Goal: Task Accomplishment & Management: Manage account settings

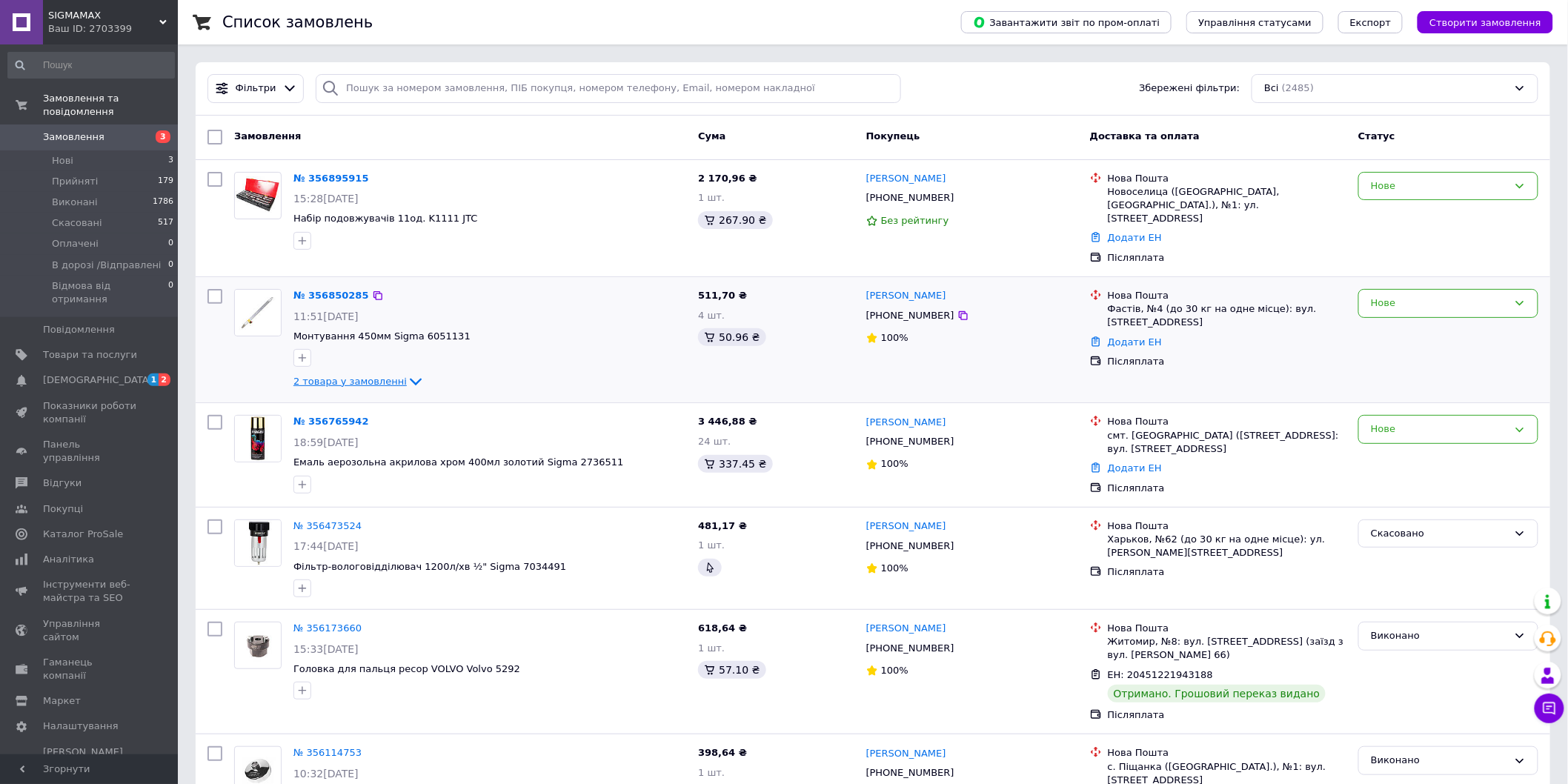
click at [407, 373] on icon at bounding box center [416, 382] width 17 height 17
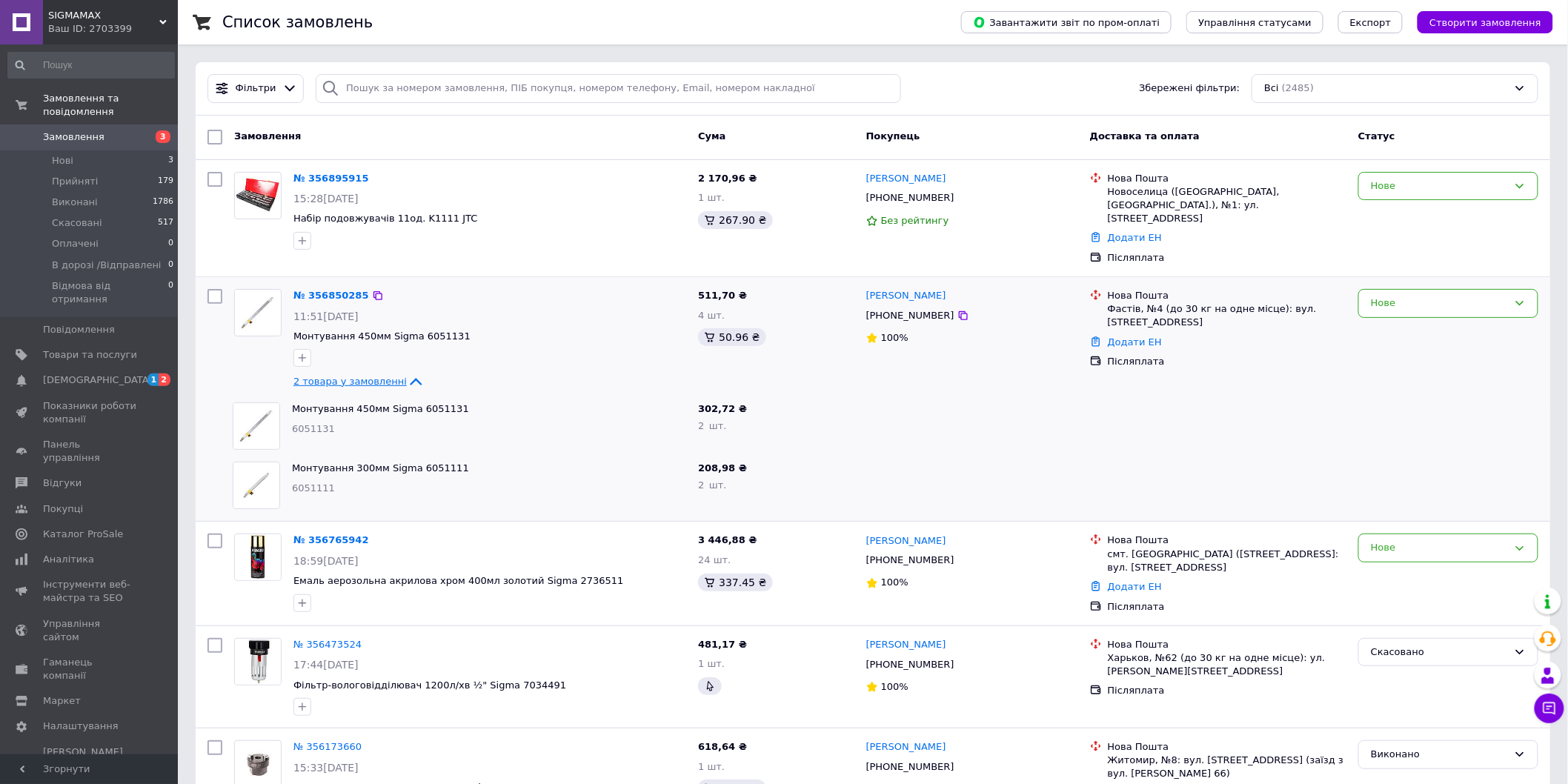
click at [1394, 307] on div "Нове" at bounding box center [1449, 340] width 192 height 113
click at [1408, 296] on div "Нове" at bounding box center [1439, 303] width 137 height 16
click at [1411, 328] on li "Прийнято" at bounding box center [1449, 334] width 179 height 27
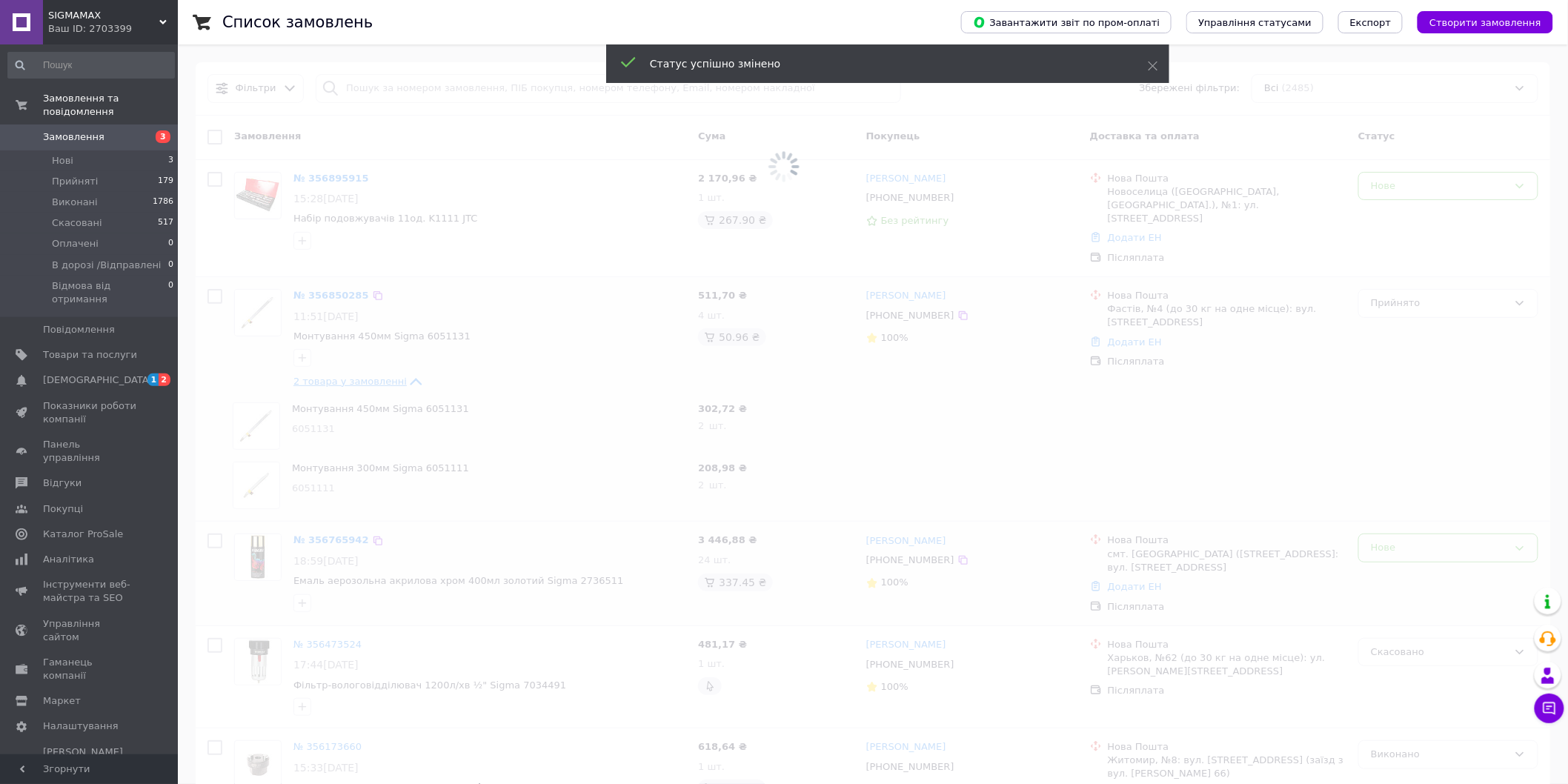
click at [1389, 531] on span at bounding box center [784, 392] width 1568 height 784
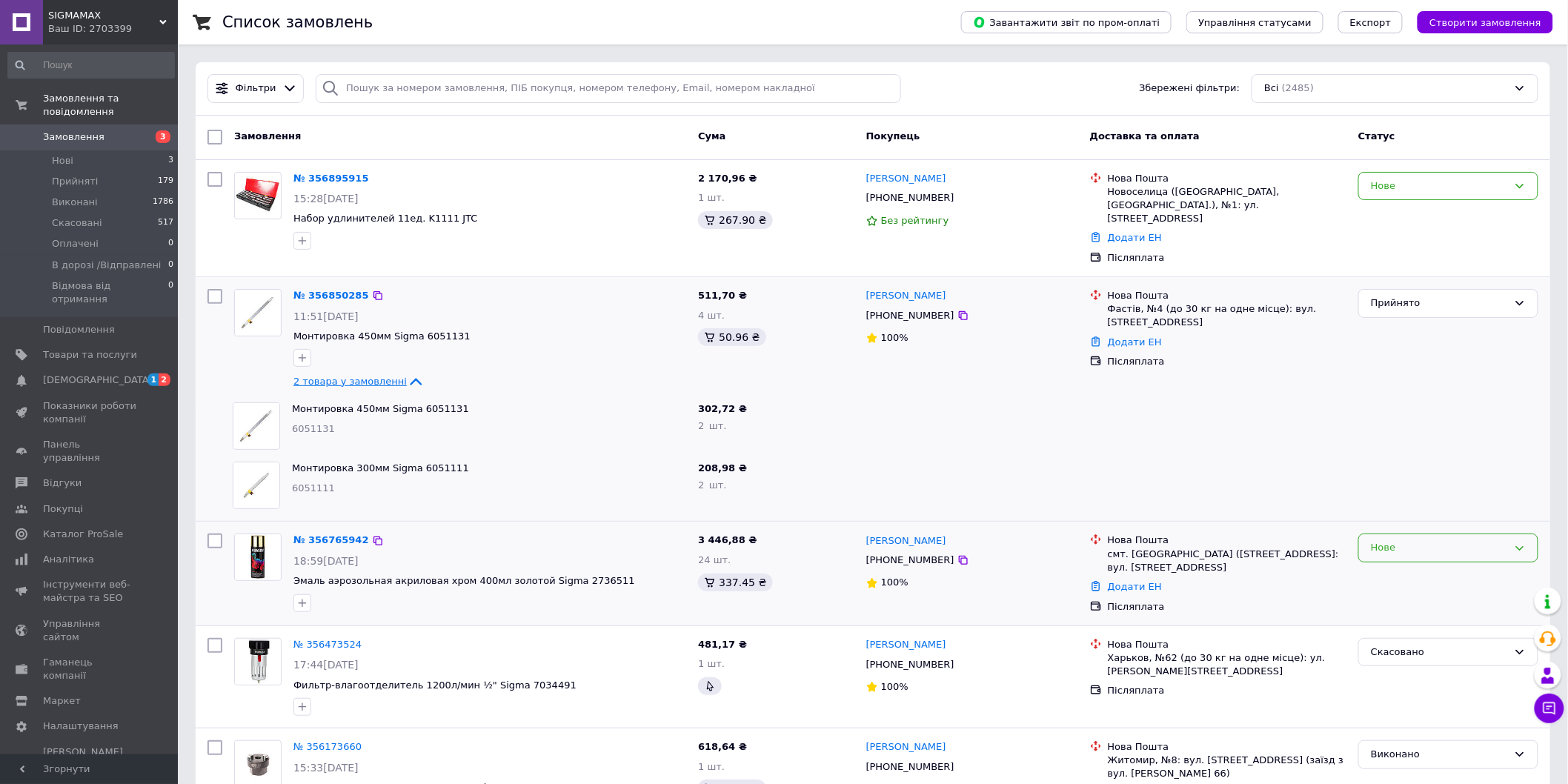
click at [1389, 540] on div "Нове" at bounding box center [1439, 548] width 137 height 16
click at [1389, 565] on li "Прийнято" at bounding box center [1449, 578] width 179 height 27
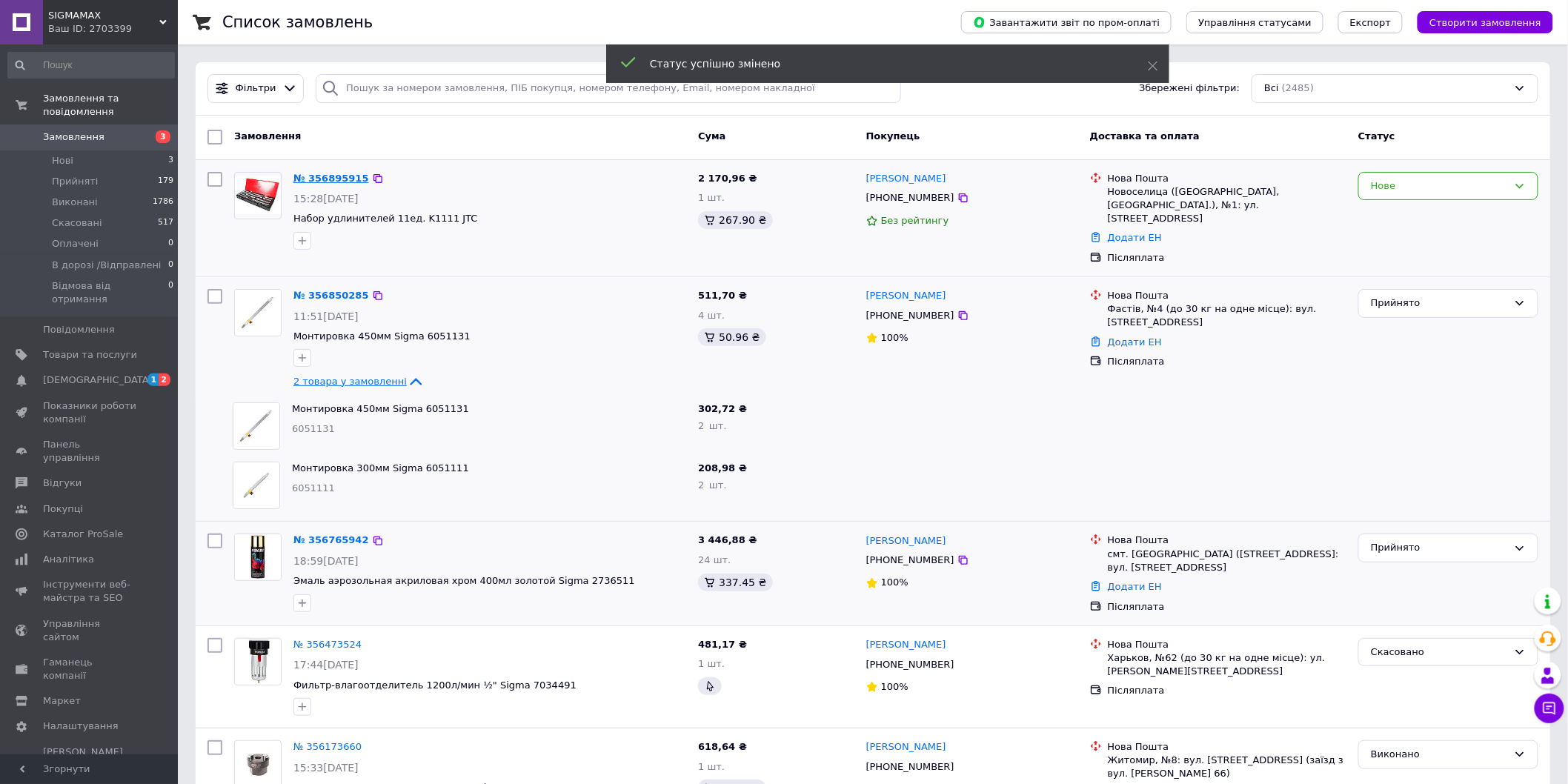
click at [322, 179] on link "№ 356895915" at bounding box center [331, 178] width 76 height 11
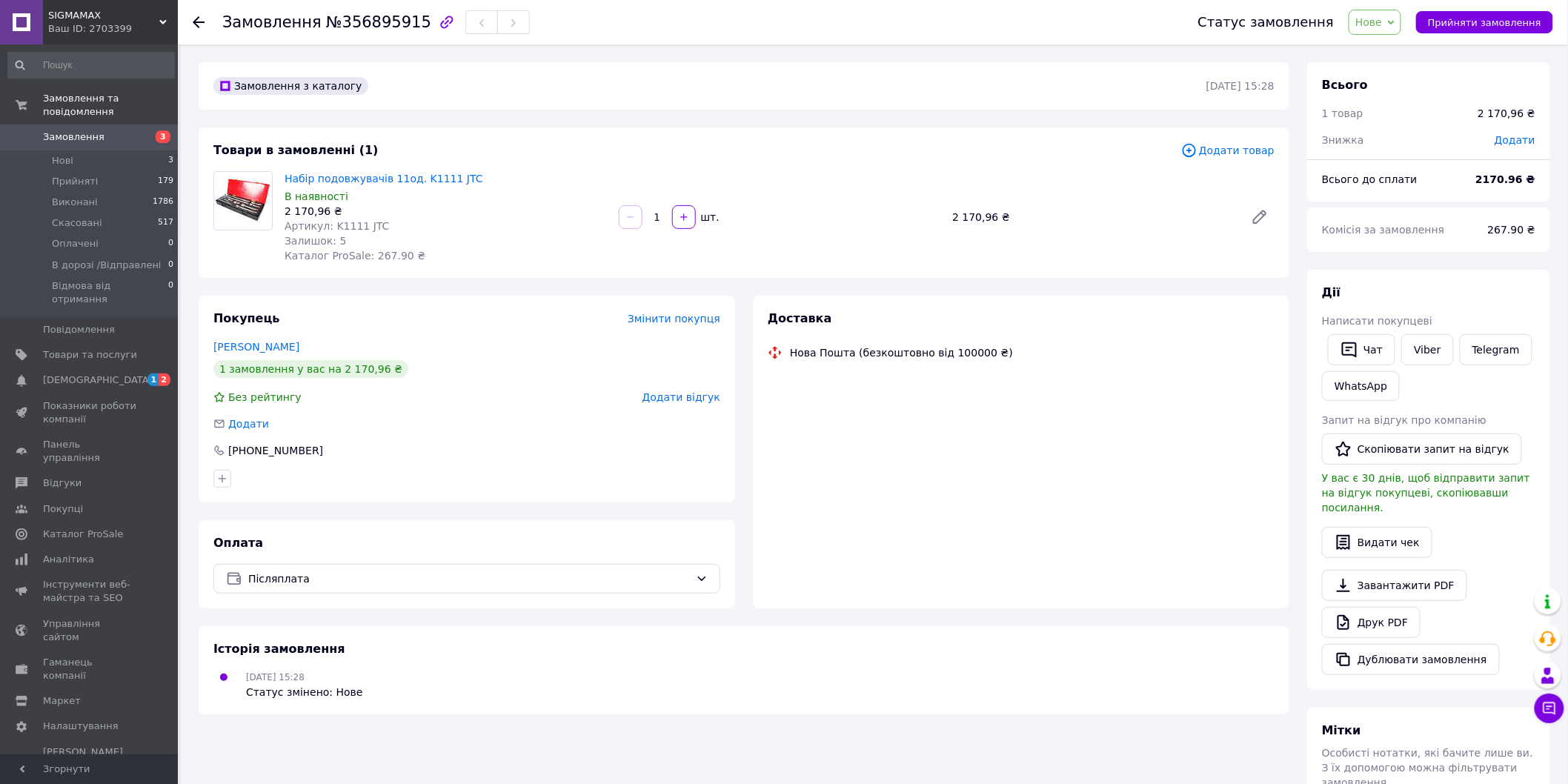
click at [243, 206] on img at bounding box center [243, 199] width 58 height 48
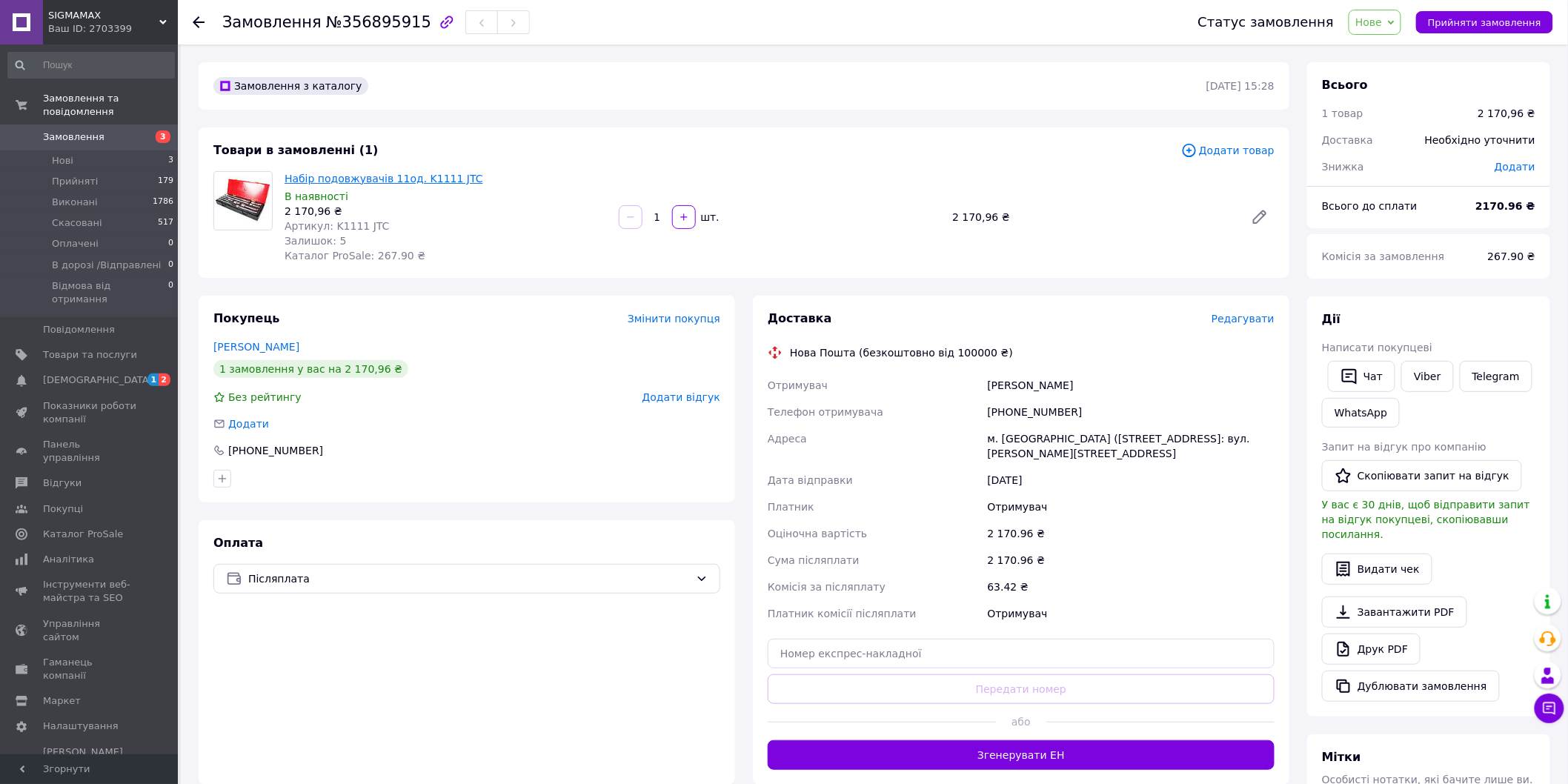
click at [381, 183] on link "Набір подовжувачів 11од. K1111 JTC" at bounding box center [384, 179] width 199 height 12
drag, startPoint x: 1114, startPoint y: 383, endPoint x: 974, endPoint y: 389, distance: 140.1
click at [974, 389] on div "Отримувач [PERSON_NAME] Дальвиан Телефон отримувача [PHONE_NUMBER] Адреса [PERS…" at bounding box center [1022, 499] width 512 height 255
click at [1382, 17] on span "Нове" at bounding box center [1368, 23] width 27 height 12
click at [1391, 47] on li "Прийнято" at bounding box center [1415, 52] width 132 height 23
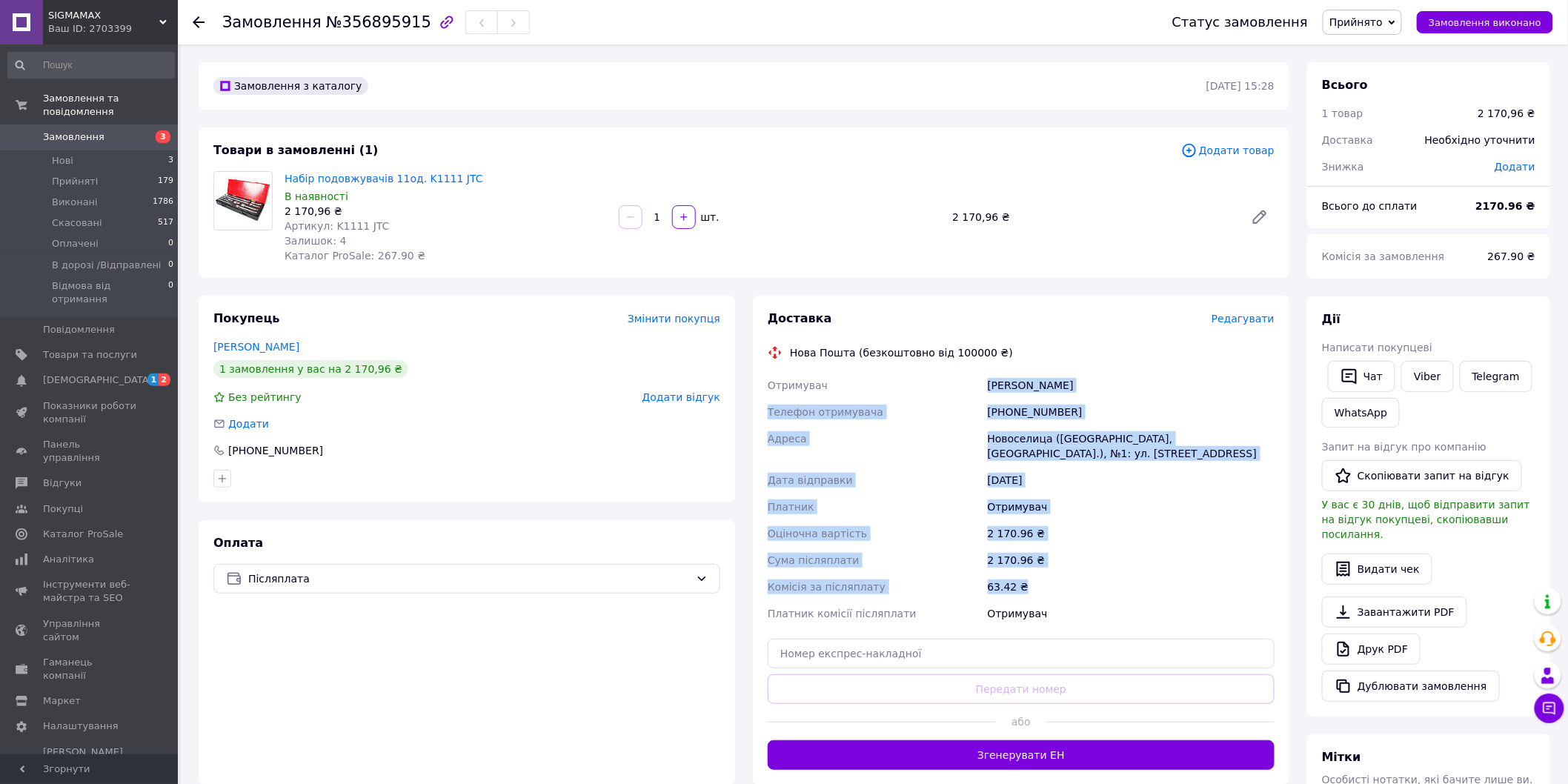
drag, startPoint x: 981, startPoint y: 388, endPoint x: 1065, endPoint y: 597, distance: 225.2
click at [1065, 597] on div "Отримувач [PERSON_NAME] Дальвиан Телефон отримувача [PHONE_NUMBER] [GEOGRAPHIC_…" at bounding box center [1022, 499] width 512 height 255
copy div "Отримувач [PERSON_NAME] Дальвиан Телефон отримувача [PHONE_NUMBER] [GEOGRAPHIC_…"
click at [91, 131] on span "Замовлення" at bounding box center [73, 137] width 62 height 13
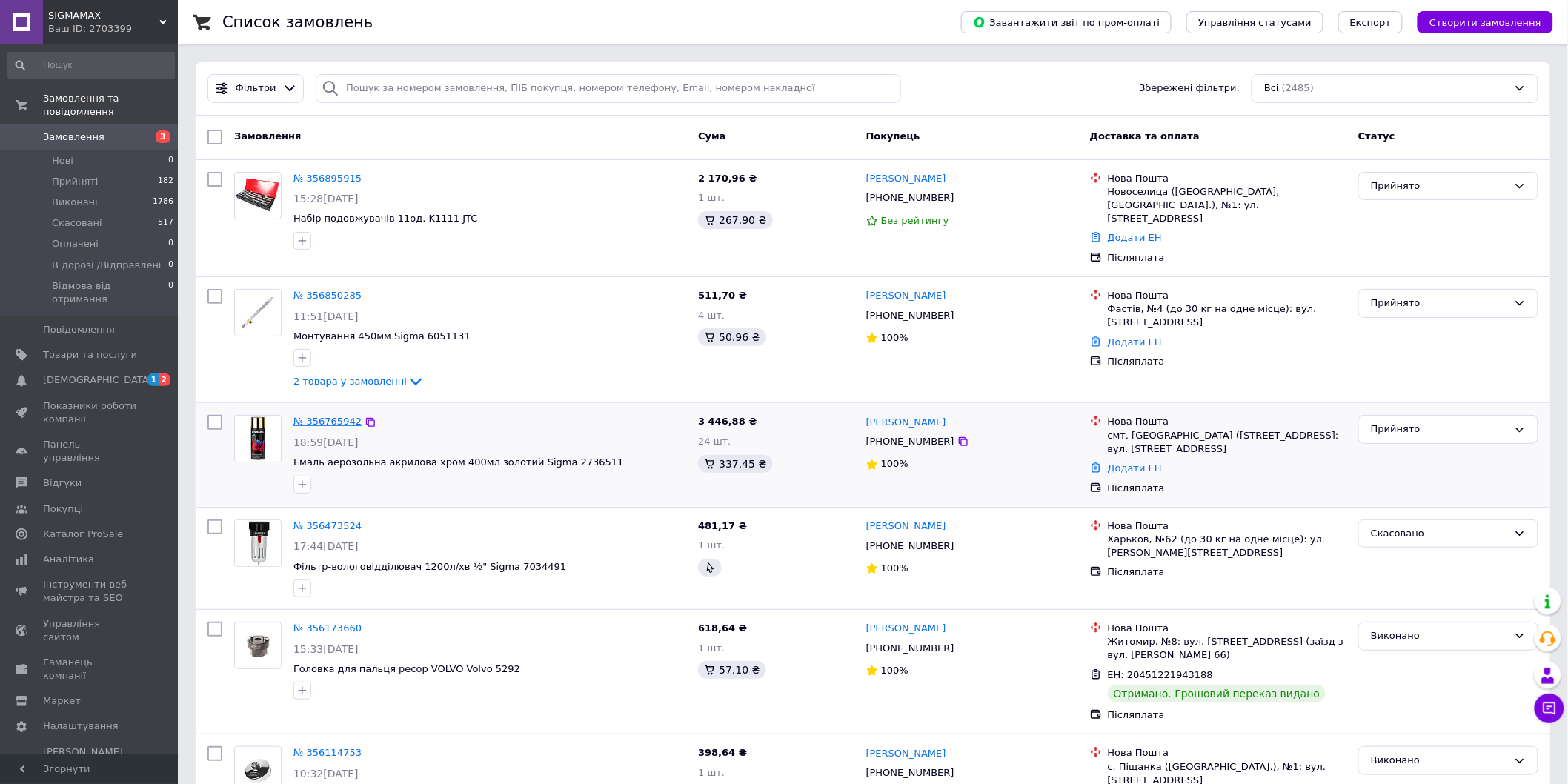
click at [327, 416] on link "№ 356765942" at bounding box center [328, 421] width 68 height 11
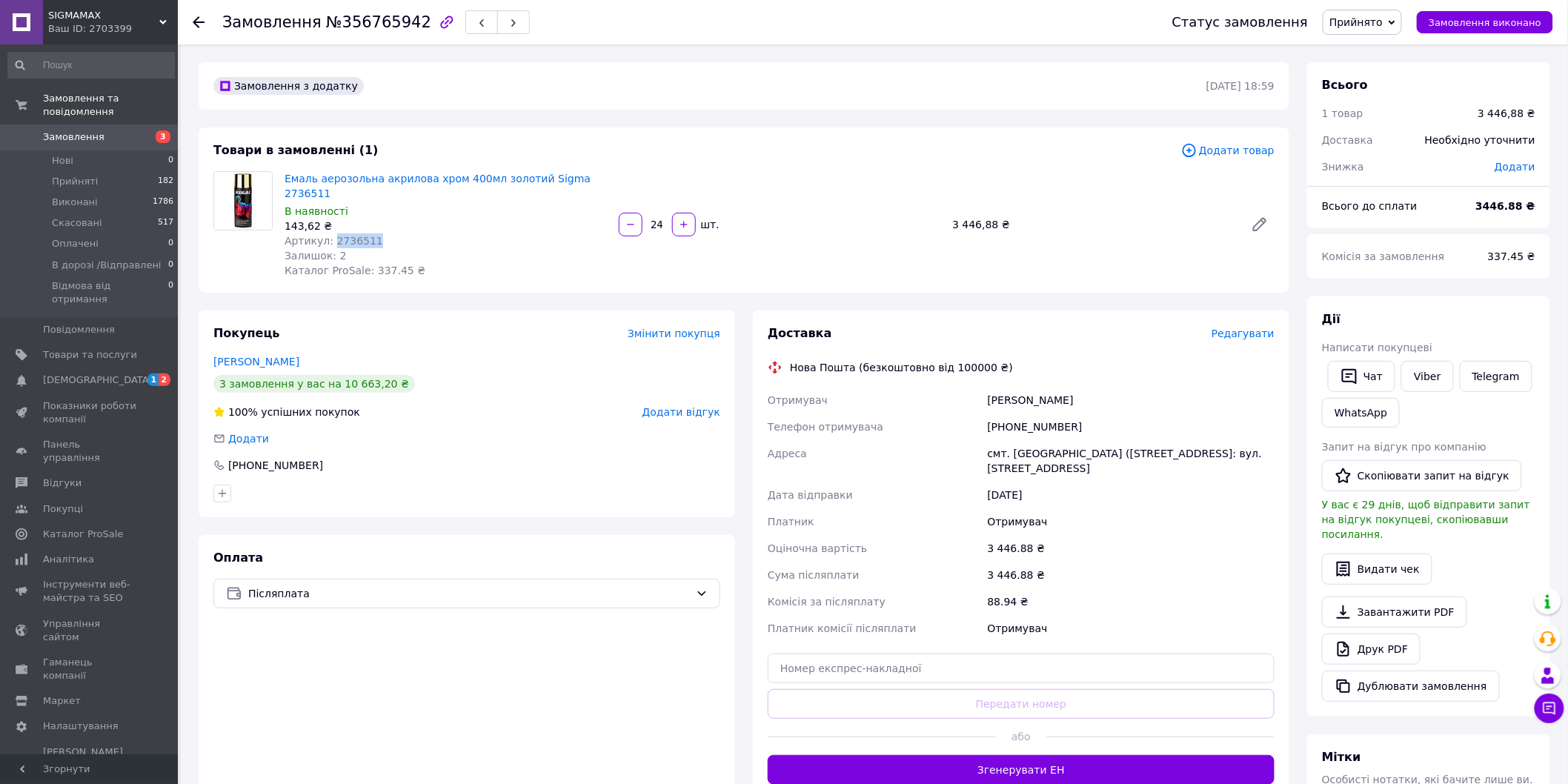
drag, startPoint x: 397, startPoint y: 228, endPoint x: 329, endPoint y: 230, distance: 68.0
click at [329, 233] on div "Артикул: 2736511" at bounding box center [446, 240] width 322 height 15
copy span "2736511"
drag, startPoint x: 1069, startPoint y: 418, endPoint x: 966, endPoint y: 418, distance: 103.0
click at [966, 418] on div "Отримувач [PERSON_NAME] отримувача [PHONE_NUMBER] [GEOGRAPHIC_DATA] смт. [GEOGR…" at bounding box center [1022, 514] width 512 height 255
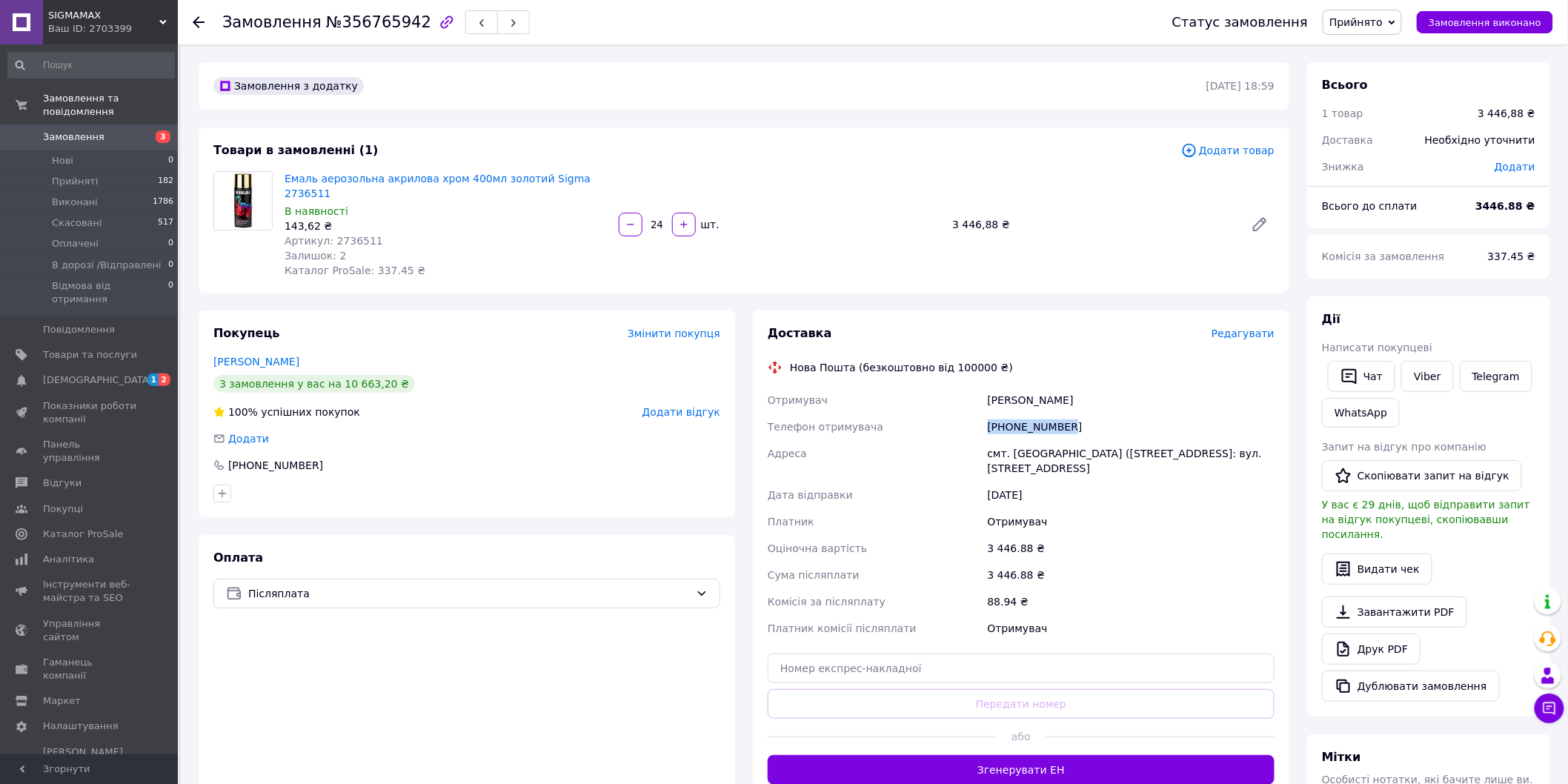
copy div "Телефон отримувача [PHONE_NUMBER]"
drag, startPoint x: 1061, startPoint y: 382, endPoint x: 981, endPoint y: 394, distance: 80.9
click at [981, 394] on div "Отримувач [PERSON_NAME] отримувача [PHONE_NUMBER] [GEOGRAPHIC_DATA] смт. [GEOGR…" at bounding box center [1022, 514] width 512 height 255
copy div "Отримувач [PERSON_NAME]"
drag, startPoint x: 981, startPoint y: 438, endPoint x: 1043, endPoint y: 439, distance: 62.0
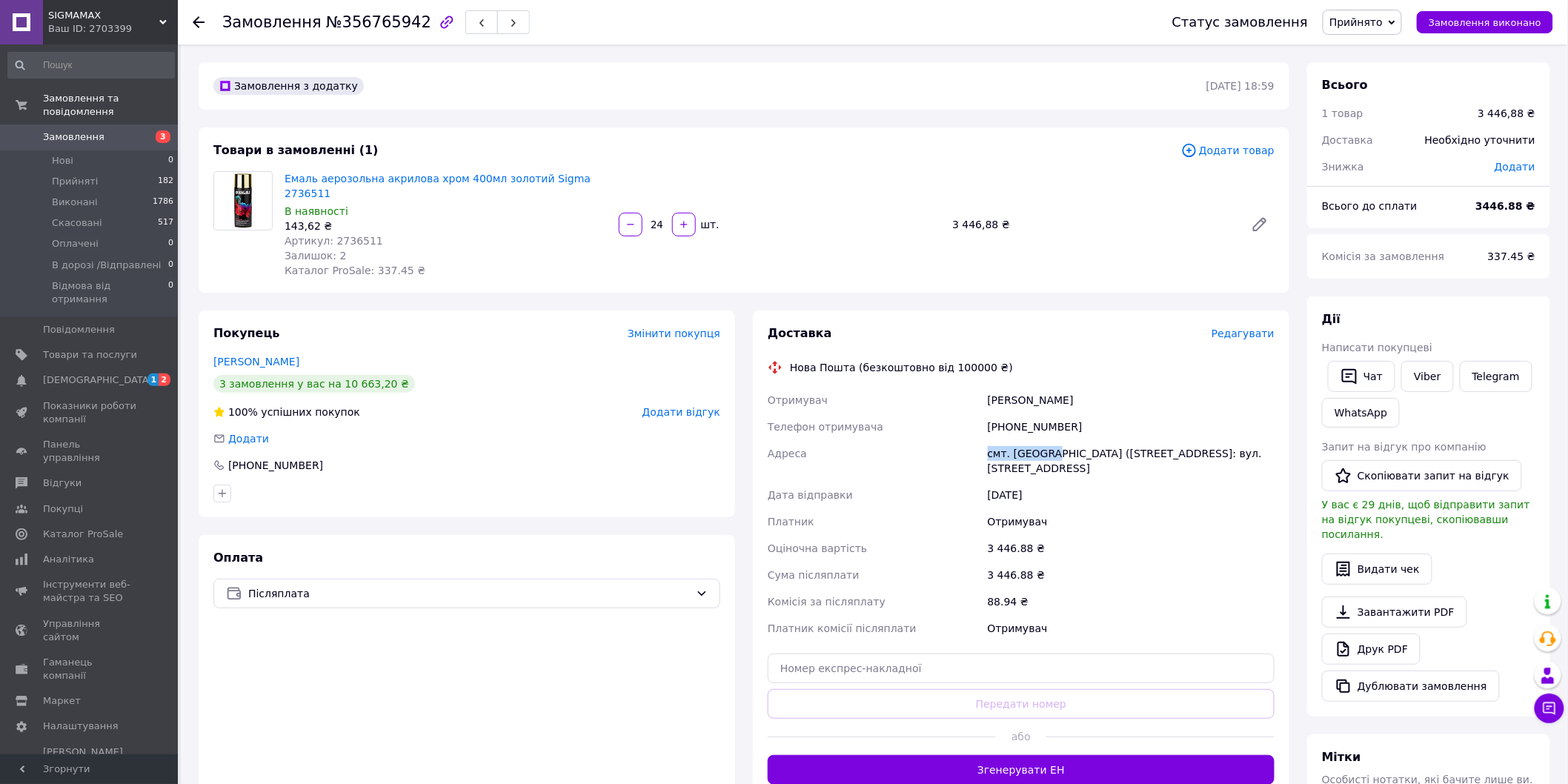
click at [1043, 439] on div "Отримувач [PERSON_NAME] отримувача [PHONE_NUMBER] [GEOGRAPHIC_DATA] смт. [GEOGR…" at bounding box center [1022, 514] width 512 height 255
copy div "[GEOGRAPHIC_DATA] смт. [GEOGRAPHIC_DATA]"
click at [891, 653] on input "text" at bounding box center [1022, 668] width 507 height 30
paste input "20451225208725"
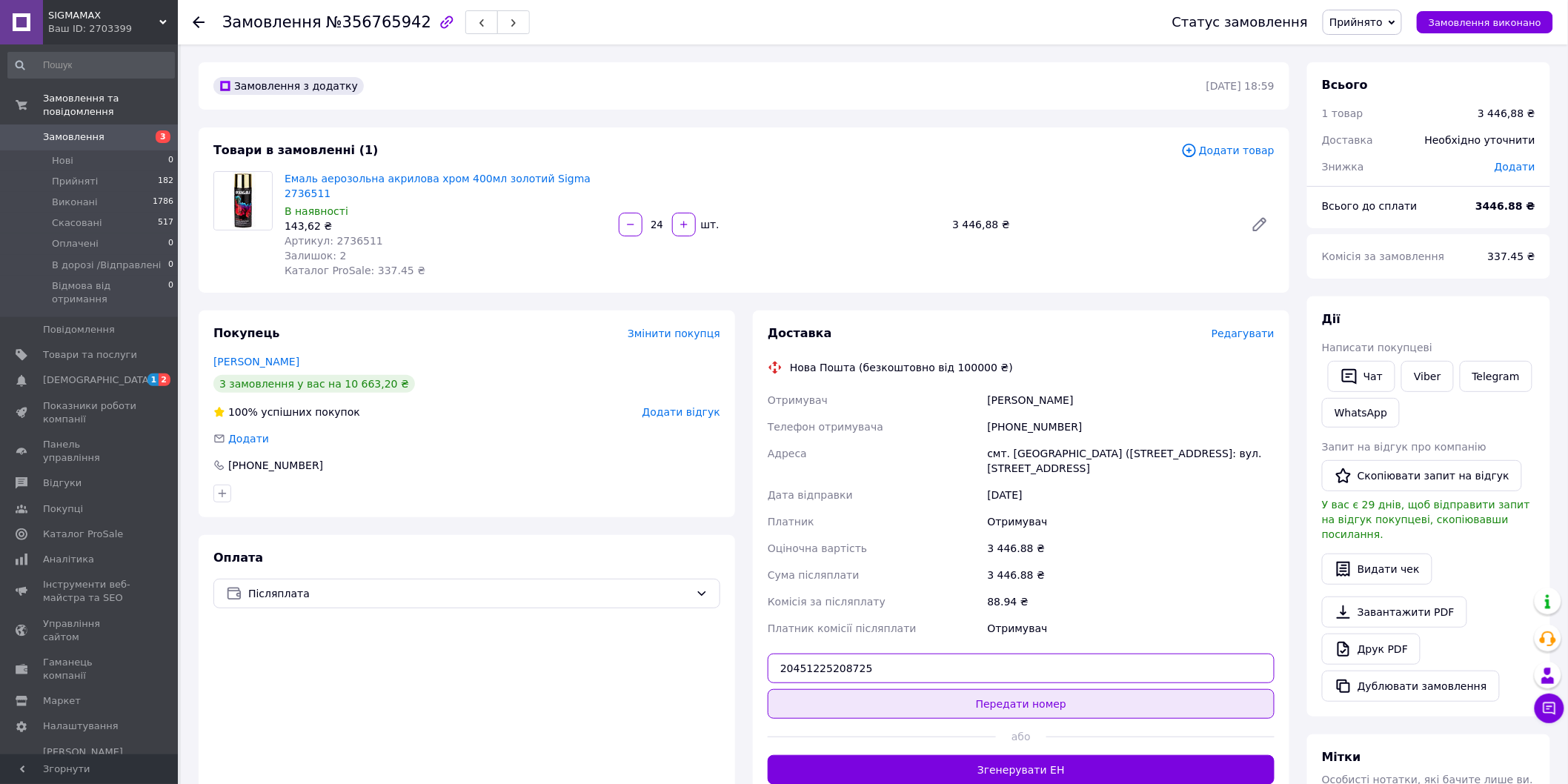
type input "20451225208725"
click at [1106, 689] on button "Передати номер" at bounding box center [1022, 704] width 507 height 30
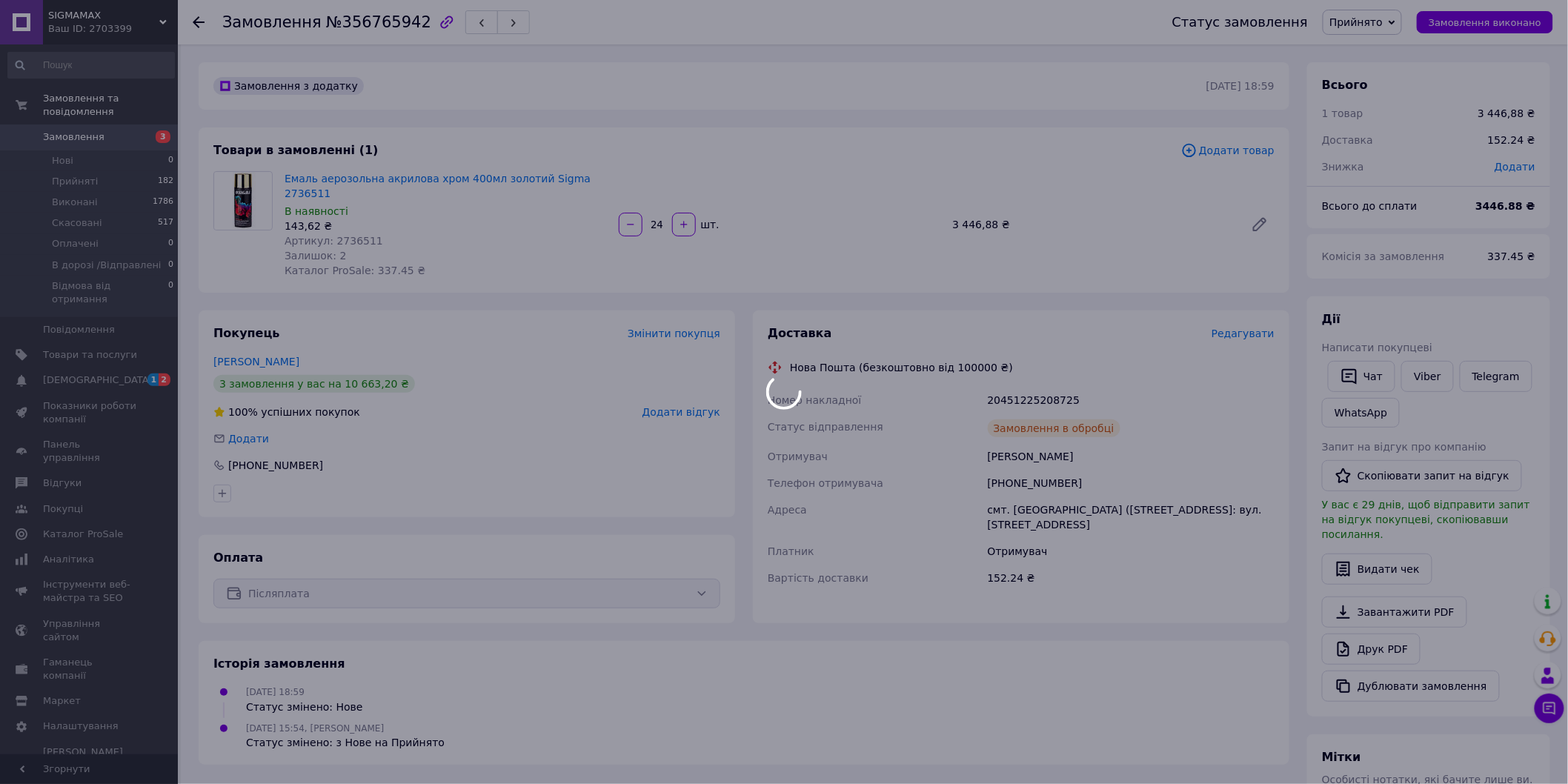
click at [1375, 30] on div at bounding box center [784, 392] width 1568 height 784
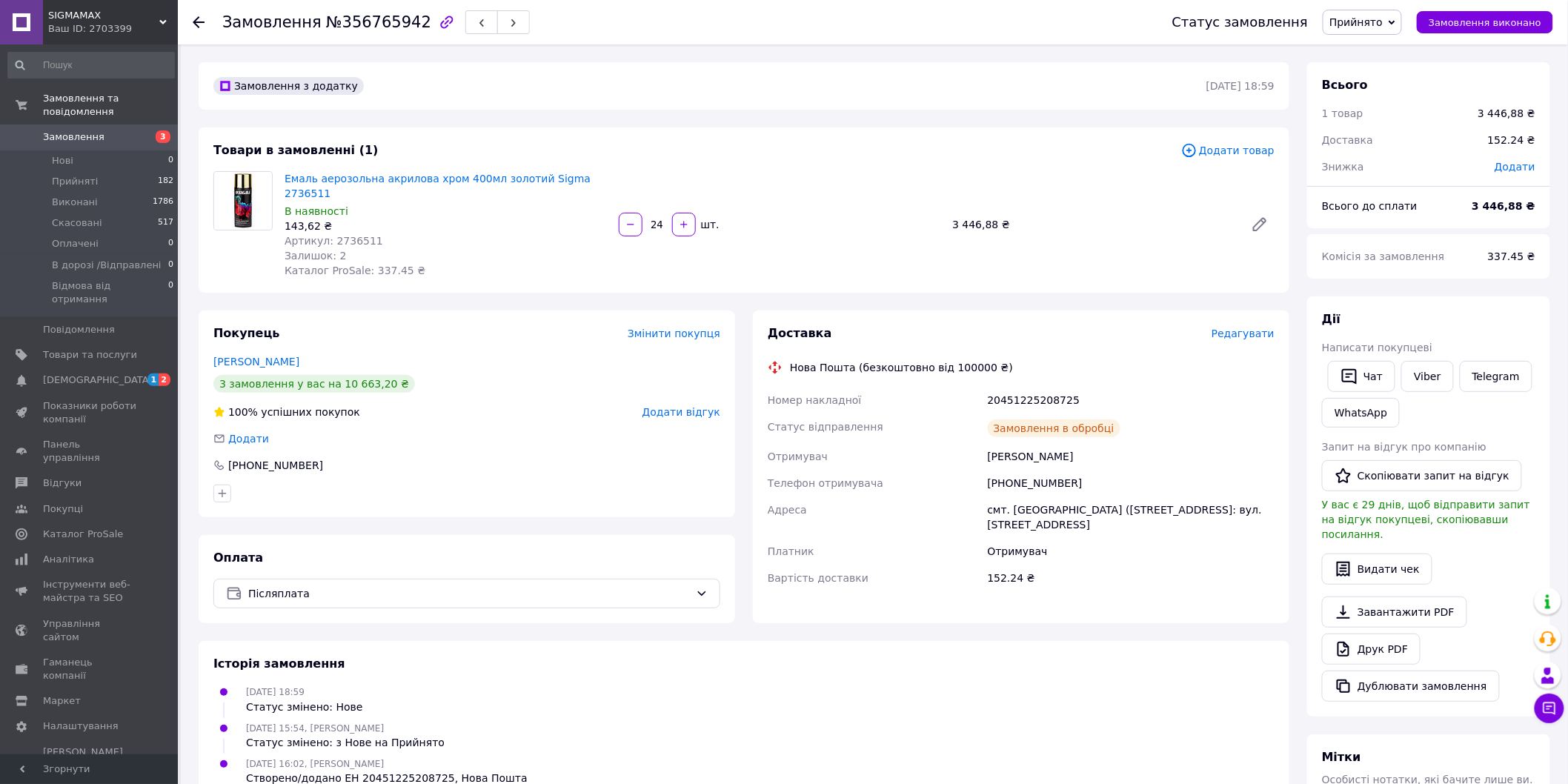
click at [1375, 24] on span "Прийнято" at bounding box center [1356, 23] width 53 height 12
click at [1381, 112] on li "В дорозі /Відправлені" at bounding box center [1389, 118] width 132 height 23
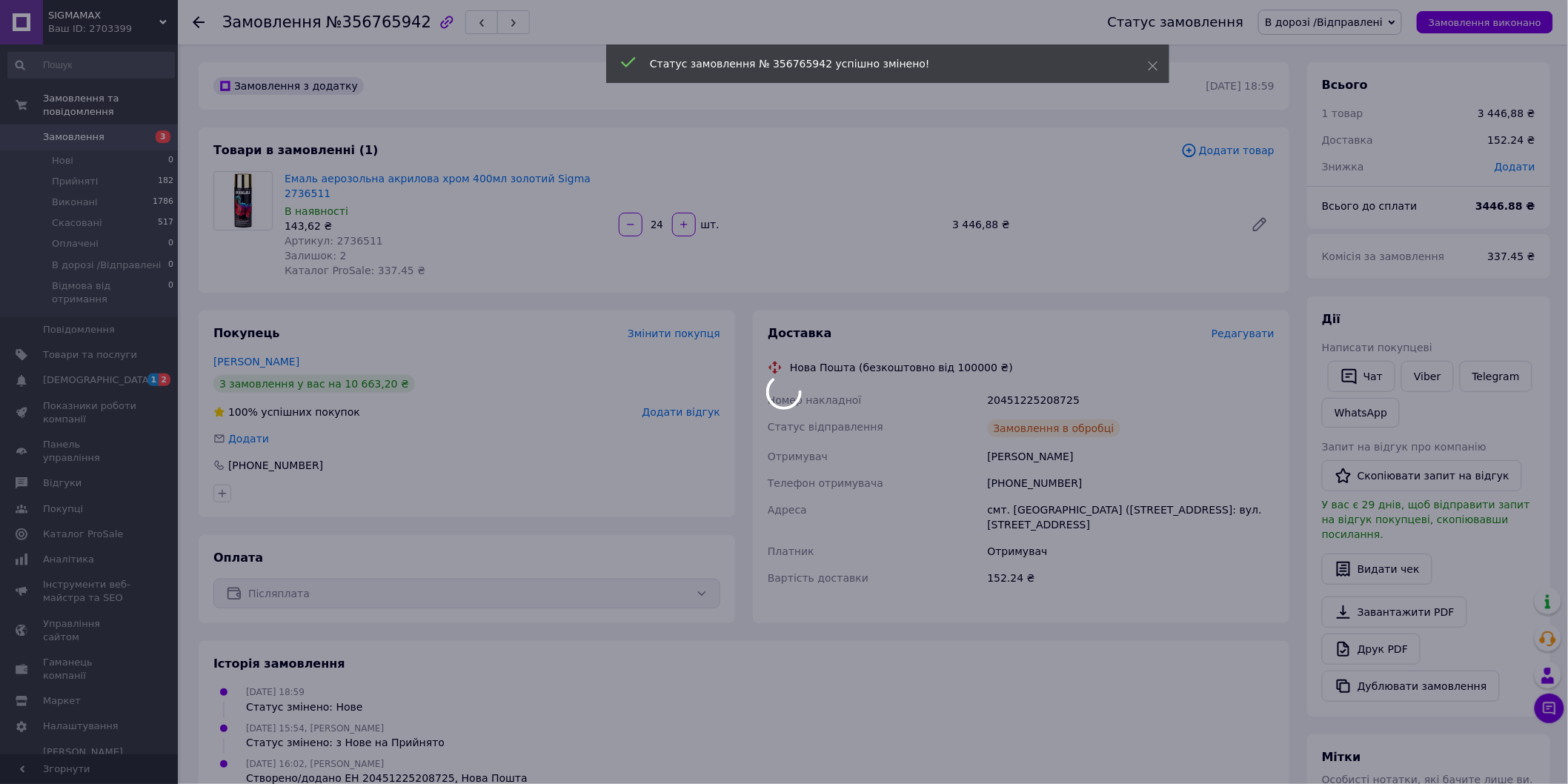
click at [82, 125] on div at bounding box center [784, 392] width 1568 height 784
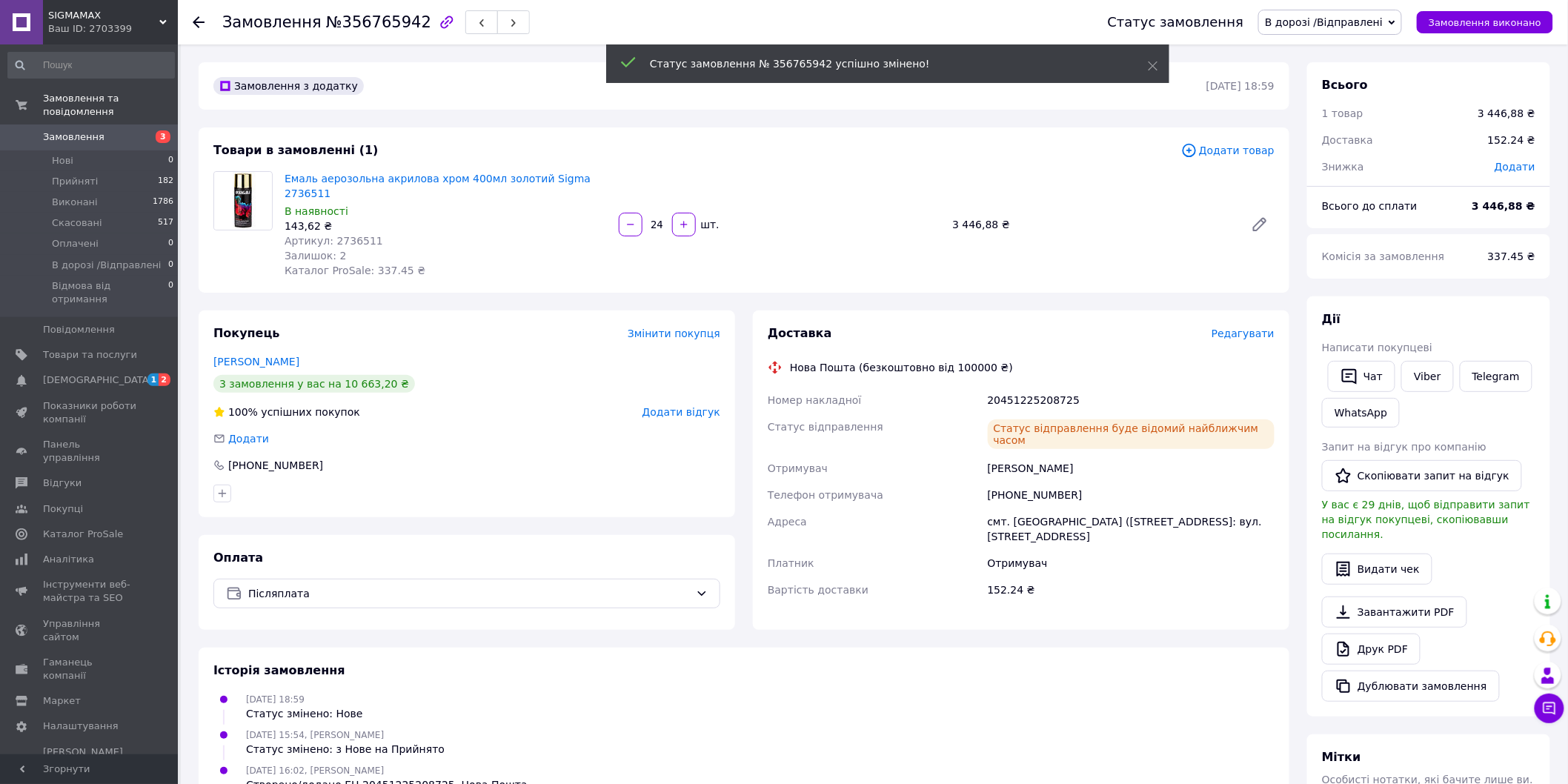
click at [82, 131] on span "Замовлення" at bounding box center [73, 137] width 62 height 13
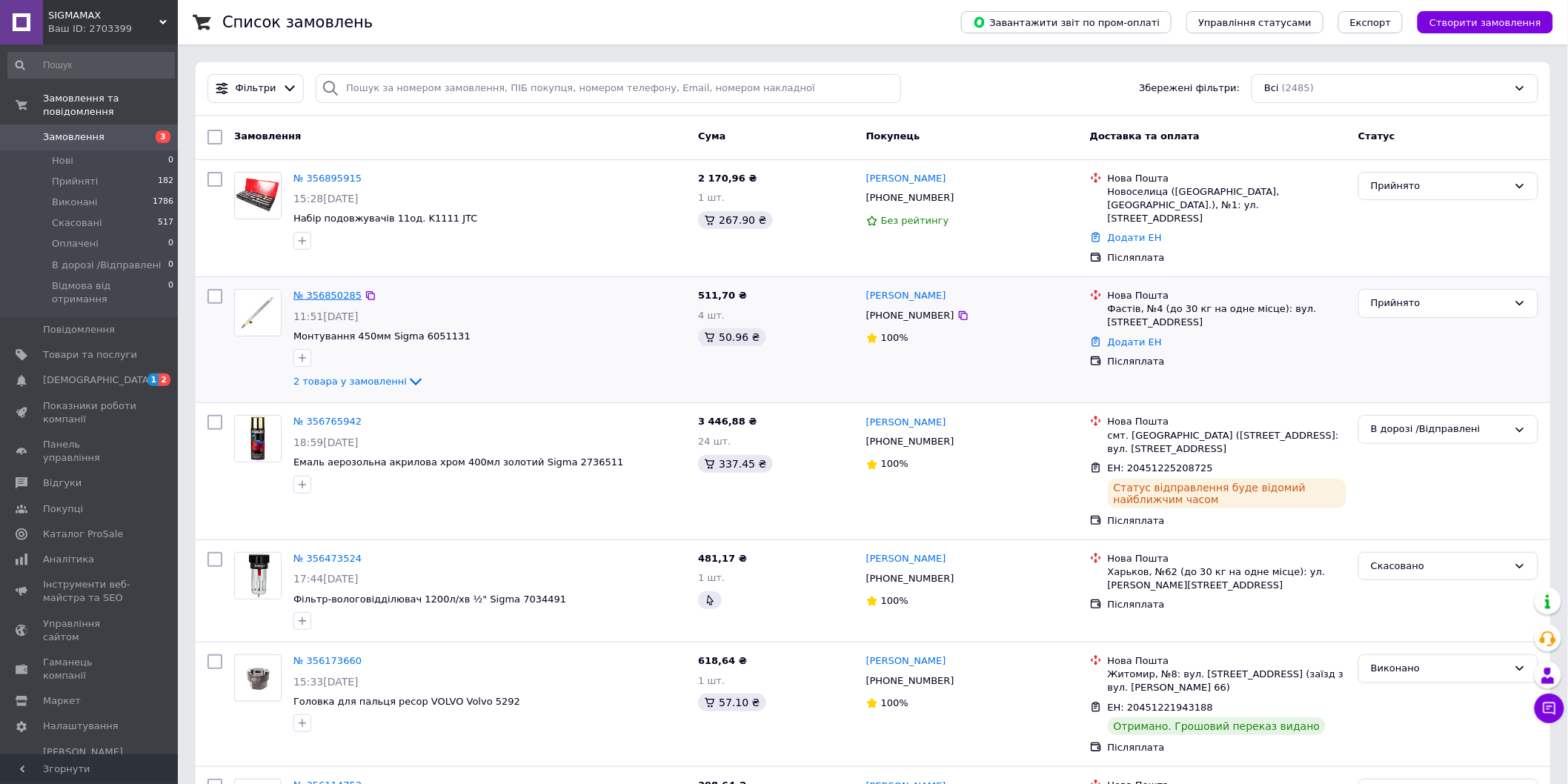
click at [347, 289] on link "№ 356850285" at bounding box center [328, 294] width 68 height 11
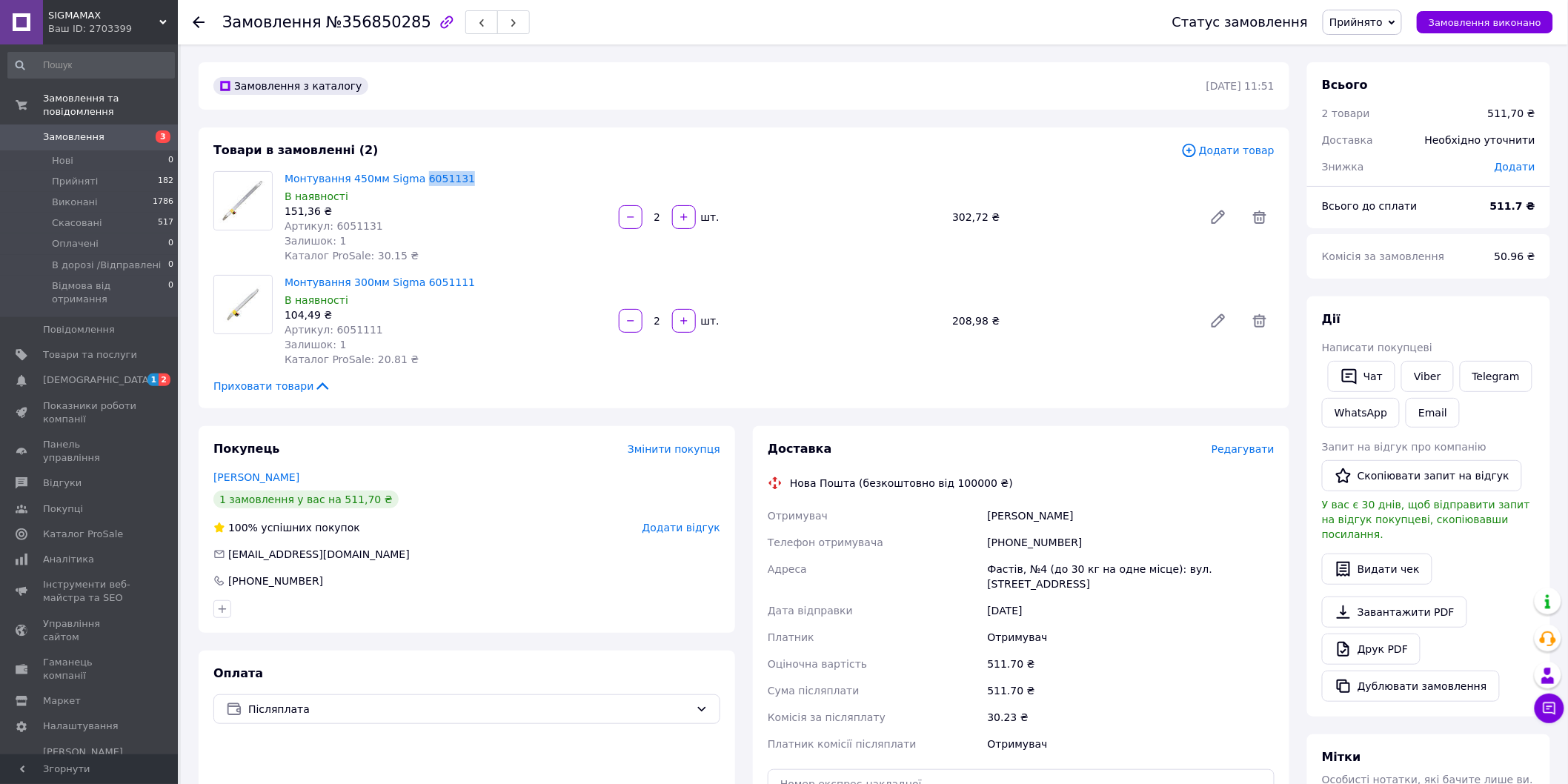
drag, startPoint x: 471, startPoint y: 184, endPoint x: 411, endPoint y: 186, distance: 60.0
click at [411, 186] on span "Монтування 450мм Sigma 6051131" at bounding box center [446, 178] width 322 height 15
copy link "6051131"
drag, startPoint x: 1070, startPoint y: 544, endPoint x: 979, endPoint y: 551, distance: 91.3
click at [979, 551] on div "Отримувач [PERSON_NAME] отримувача [PHONE_NUMBER] Адреса Фастів, №4 (до 30 кг н…" at bounding box center [1022, 630] width 512 height 255
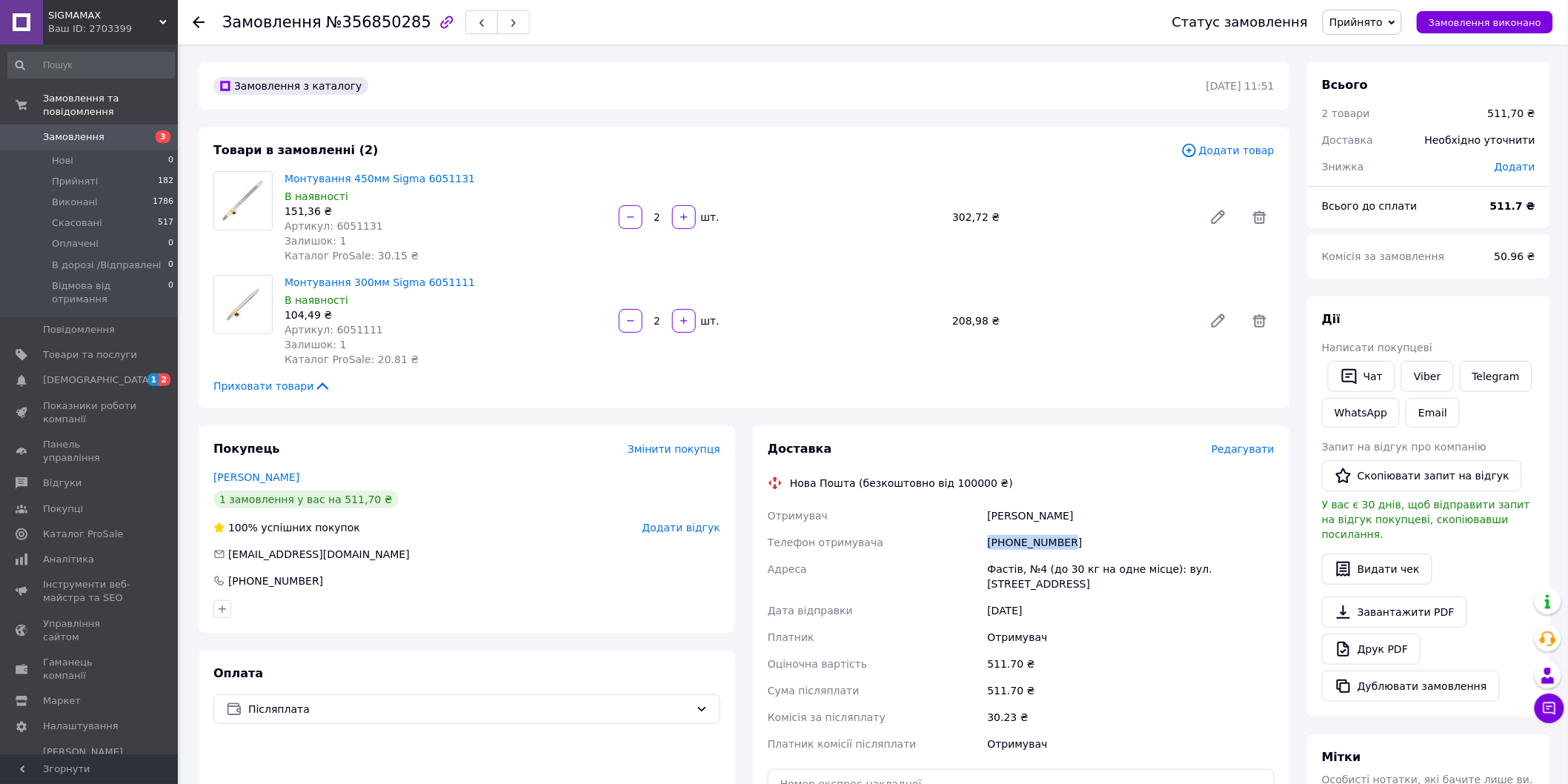
copy div "Телефон отримувача [PHONE_NUMBER]"
drag, startPoint x: 1097, startPoint y: 513, endPoint x: 972, endPoint y: 528, distance: 125.9
click at [986, 528] on div "Отримувач [PERSON_NAME] отримувача [PHONE_NUMBER] Адреса Фастів, №4 (до 30 кг н…" at bounding box center [1022, 630] width 512 height 255
click at [1101, 507] on div "[PERSON_NAME]" at bounding box center [1131, 516] width 293 height 27
drag, startPoint x: 1101, startPoint y: 512, endPoint x: 986, endPoint y: 517, distance: 115.1
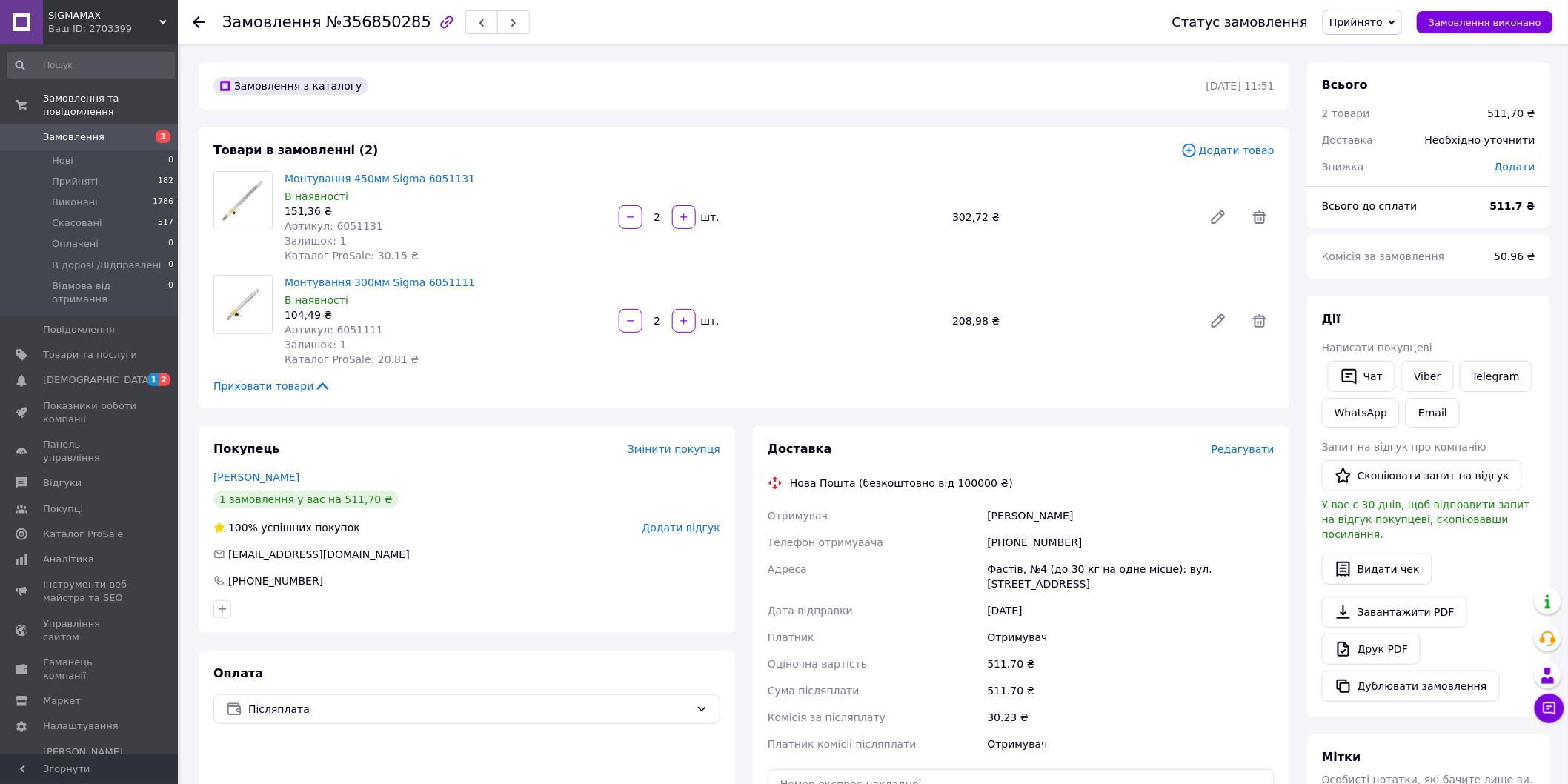
click at [986, 517] on div "[PERSON_NAME]" at bounding box center [1131, 516] width 293 height 27
copy div "[PERSON_NAME]"
drag, startPoint x: 995, startPoint y: 569, endPoint x: 1008, endPoint y: 567, distance: 13.2
click at [1017, 571] on div "Отримувач [PERSON_NAME] отримувача [PHONE_NUMBER] Адреса Фастів, №4 (до 30 кг н…" at bounding box center [1022, 630] width 512 height 255
copy div "Адреса Фастів"
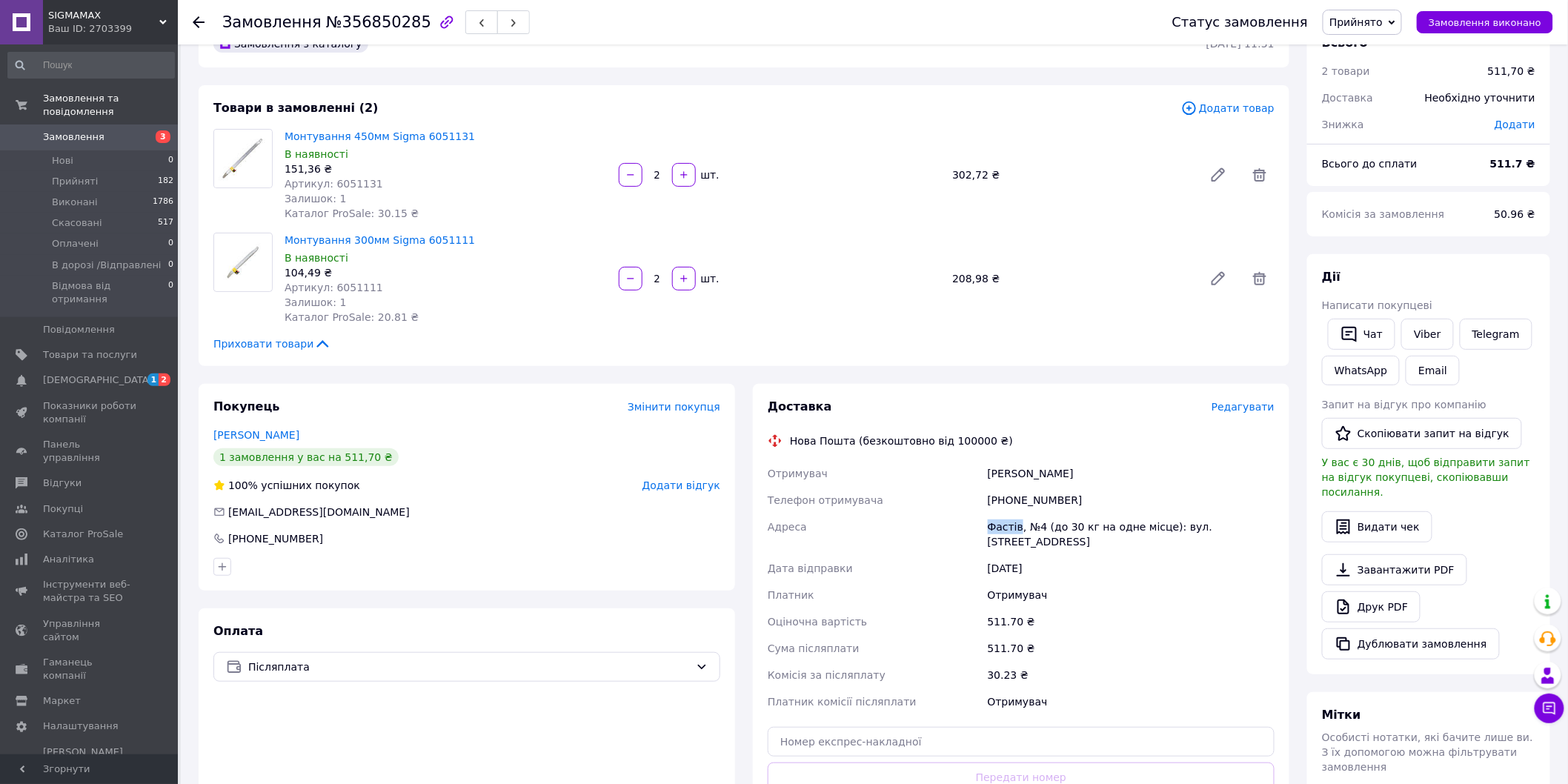
scroll to position [82, 0]
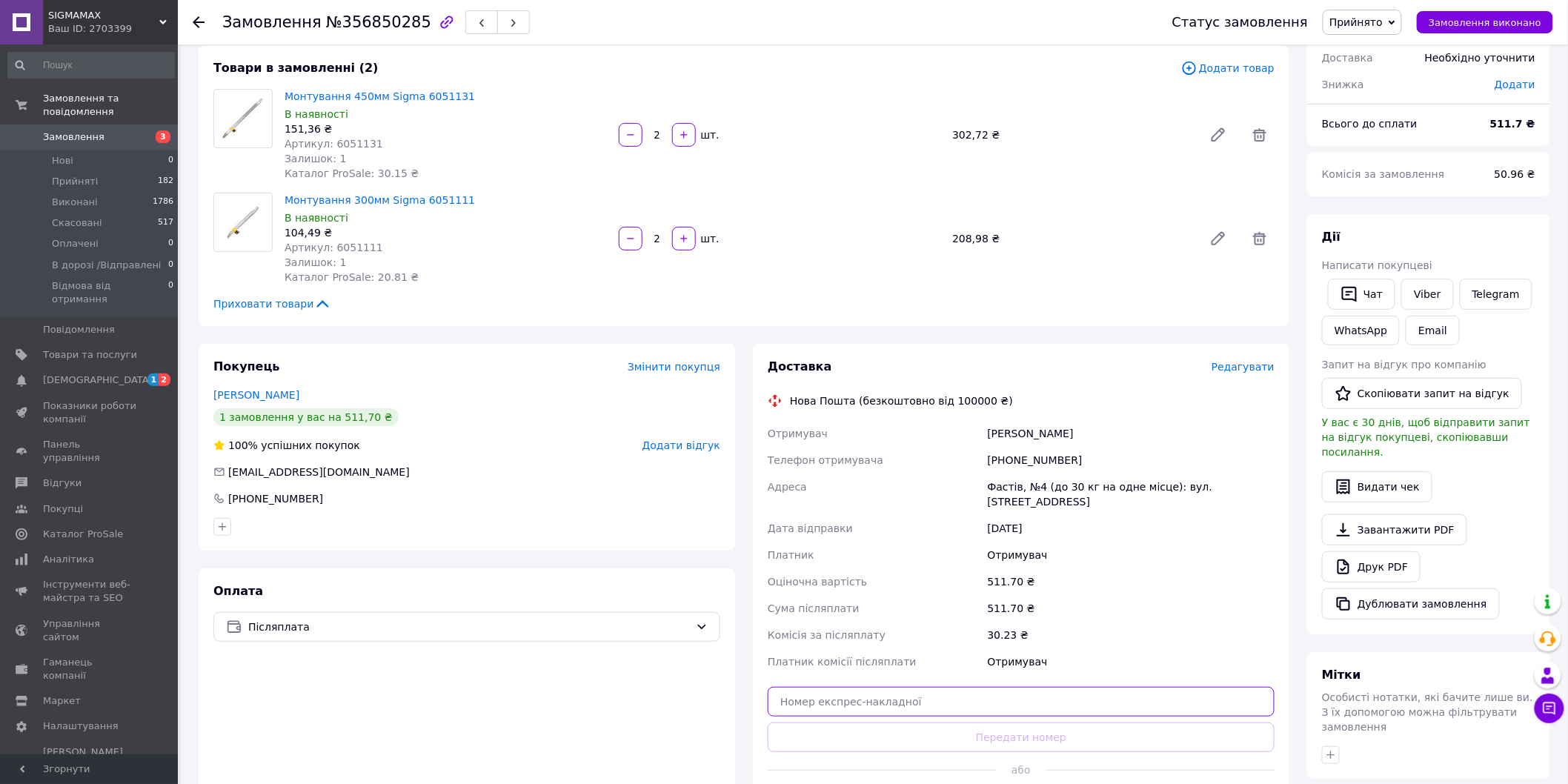
click at [804, 686] on input "text" at bounding box center [1022, 701] width 507 height 30
paste input "20451225210989"
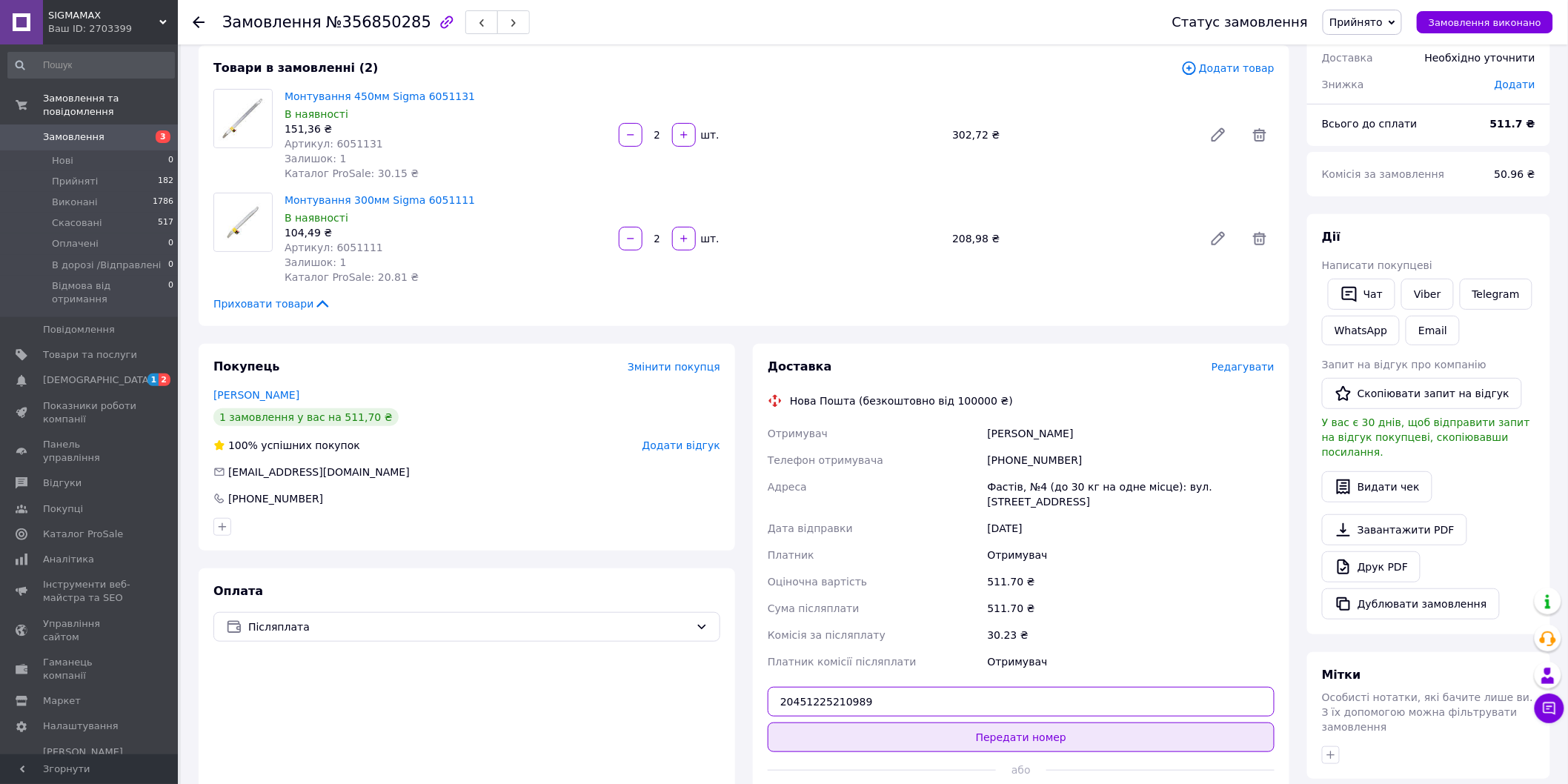
type input "20451225210989"
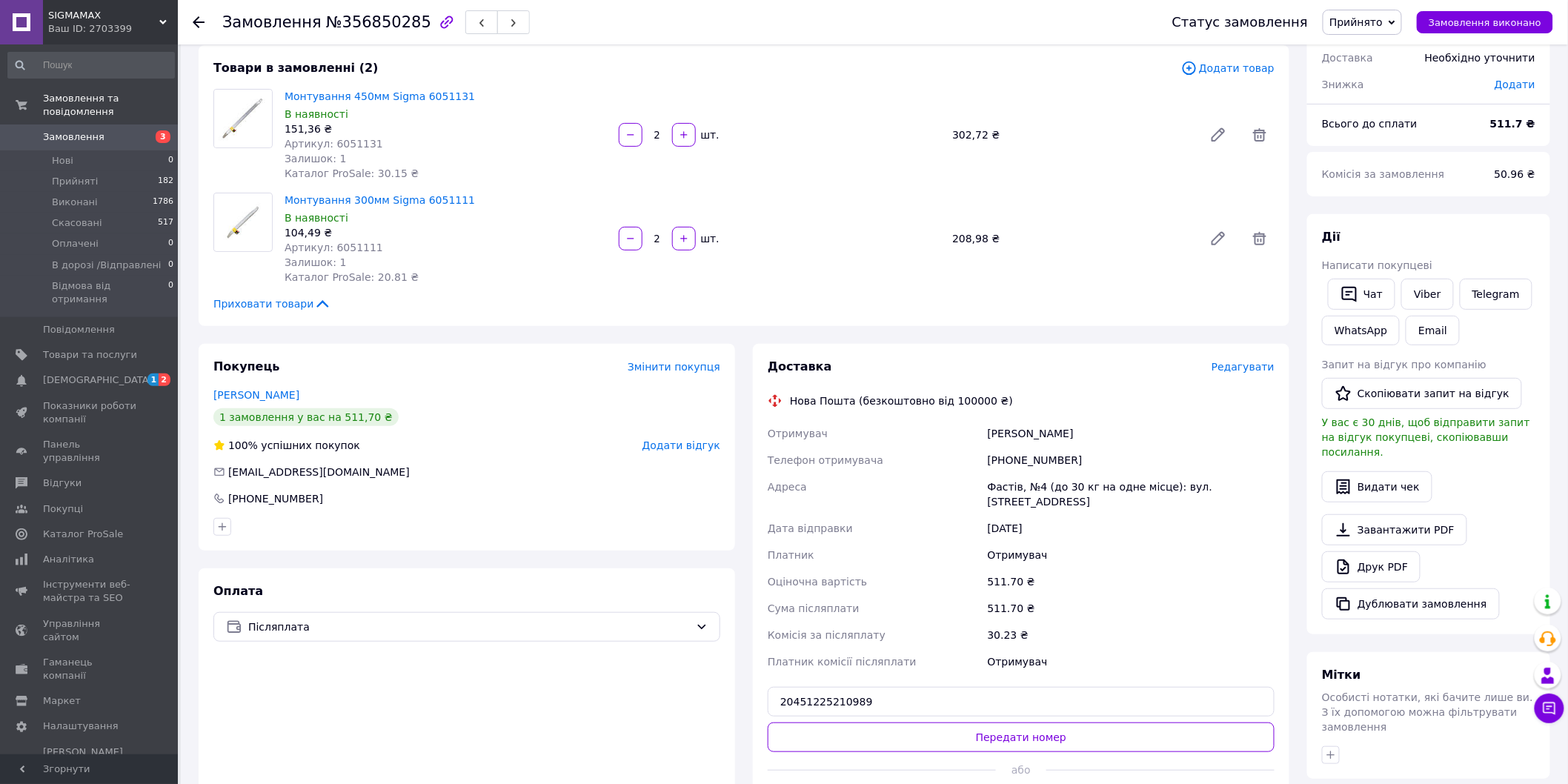
drag, startPoint x: 854, startPoint y: 716, endPoint x: 872, endPoint y: 704, distance: 21.6
click at [855, 722] on button "Передати номер" at bounding box center [1022, 737] width 507 height 30
click at [1360, 18] on span "Прийнято" at bounding box center [1356, 23] width 53 height 12
click at [1376, 110] on li "В дорозі /Відправлені" at bounding box center [1389, 118] width 132 height 23
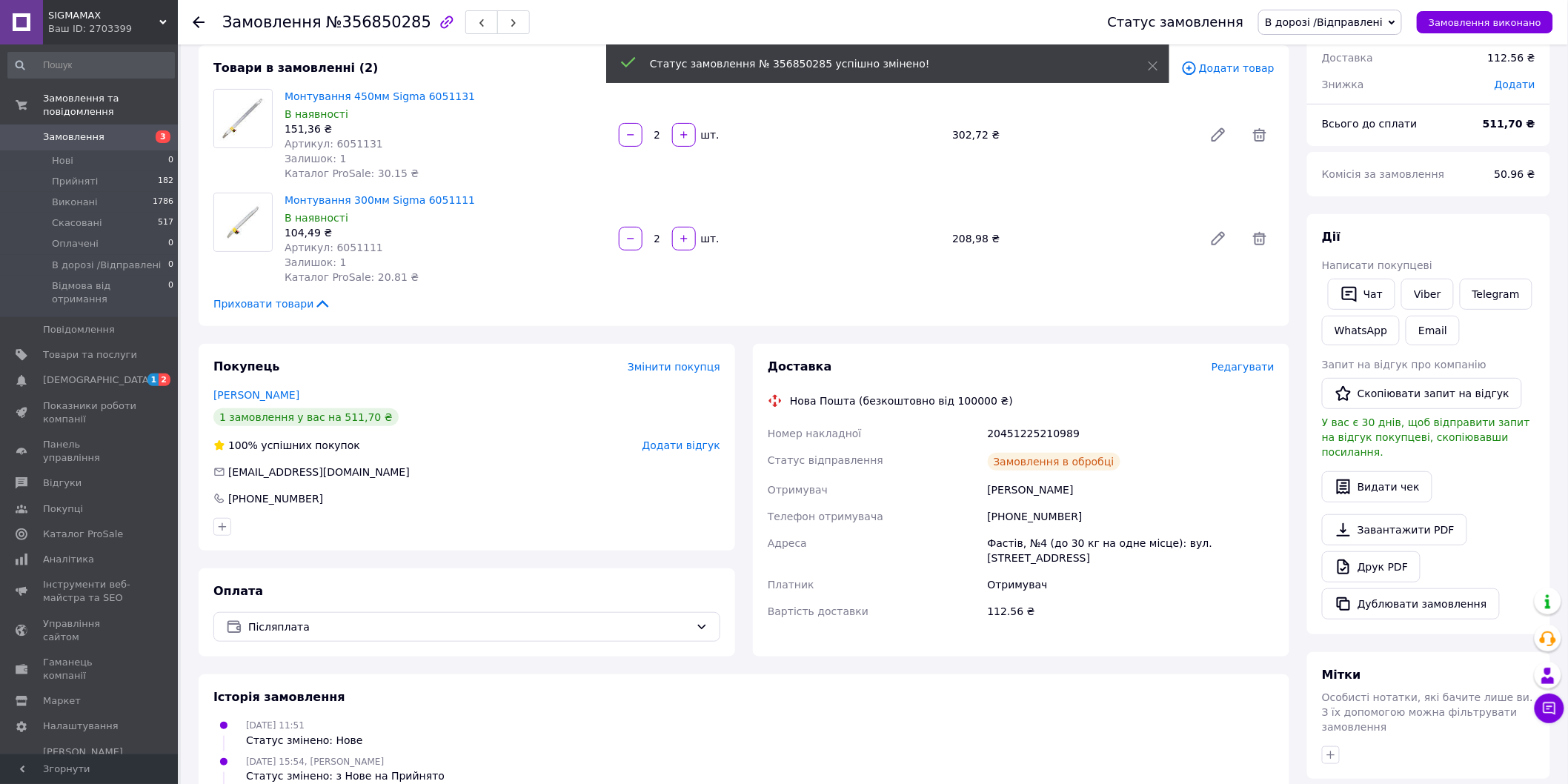
click at [120, 131] on span "Замовлення" at bounding box center [90, 137] width 94 height 13
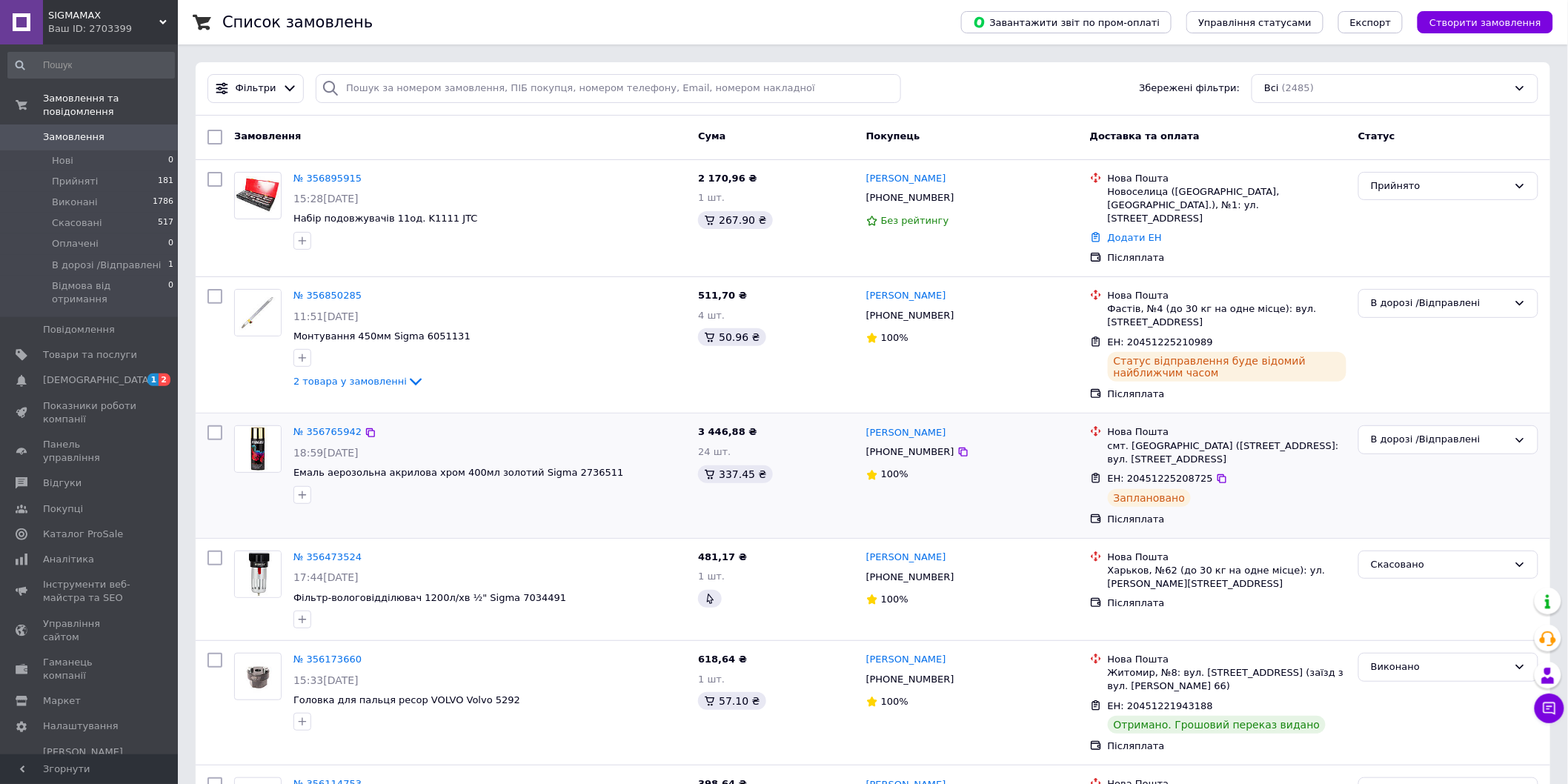
scroll to position [82, 0]
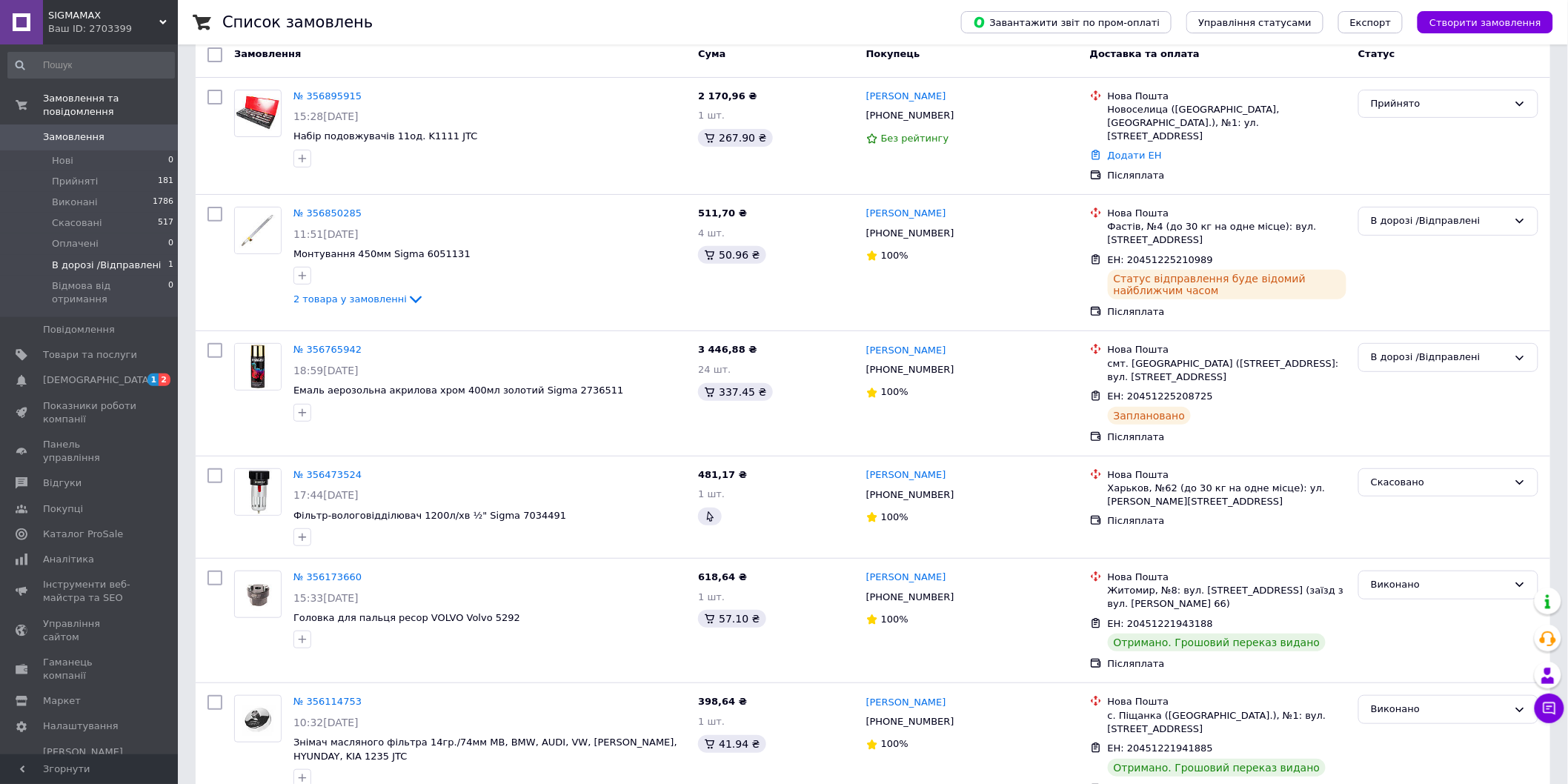
click at [134, 259] on span "В дорозі /Відправлені" at bounding box center [107, 265] width 110 height 13
